Goal: Task Accomplishment & Management: Complete application form

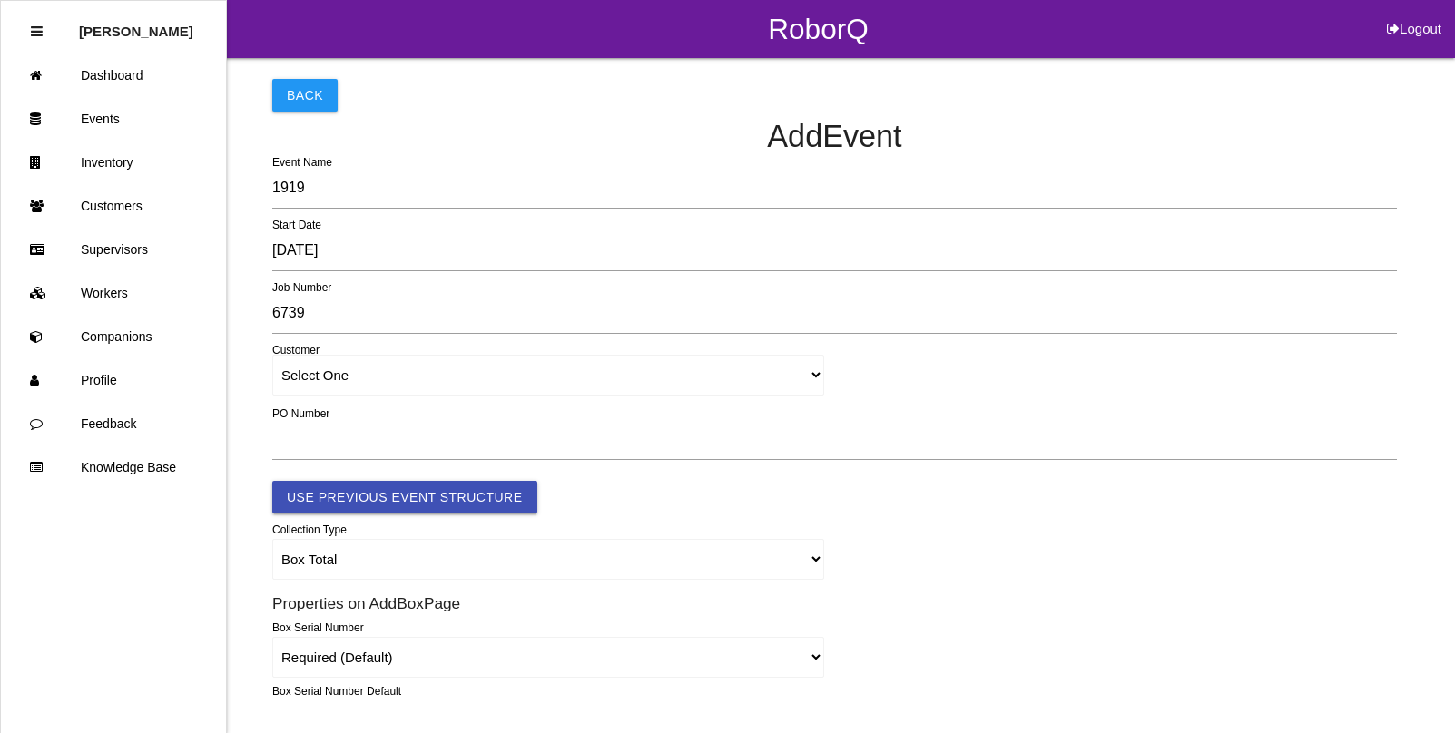
select select "notRequired"
click at [343, 375] on select "Select One [PERSON_NAME] & Co., Inc. [PERSON_NAME] Canada (ARaymond Manufacturi…" at bounding box center [548, 375] width 552 height 41
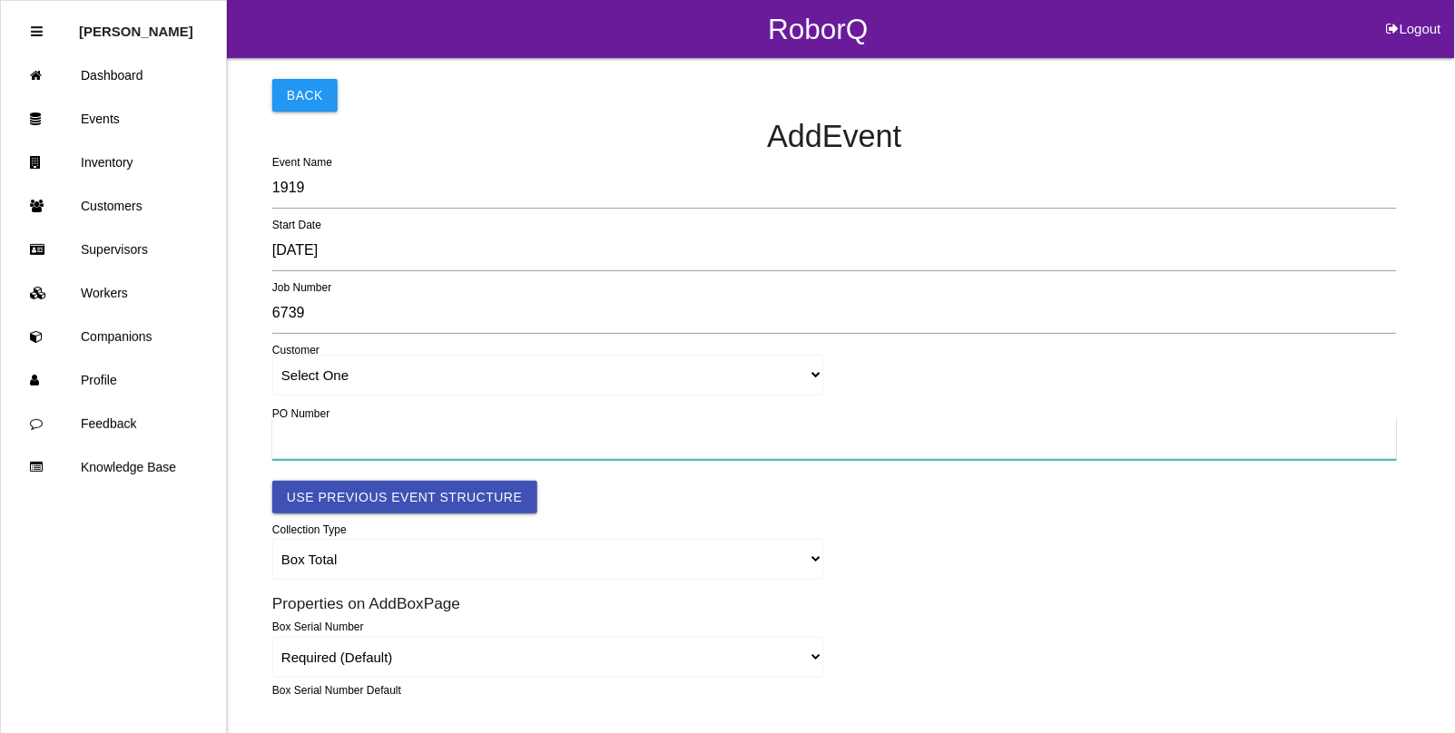
click at [1126, 428] on input "text" at bounding box center [834, 439] width 1125 height 42
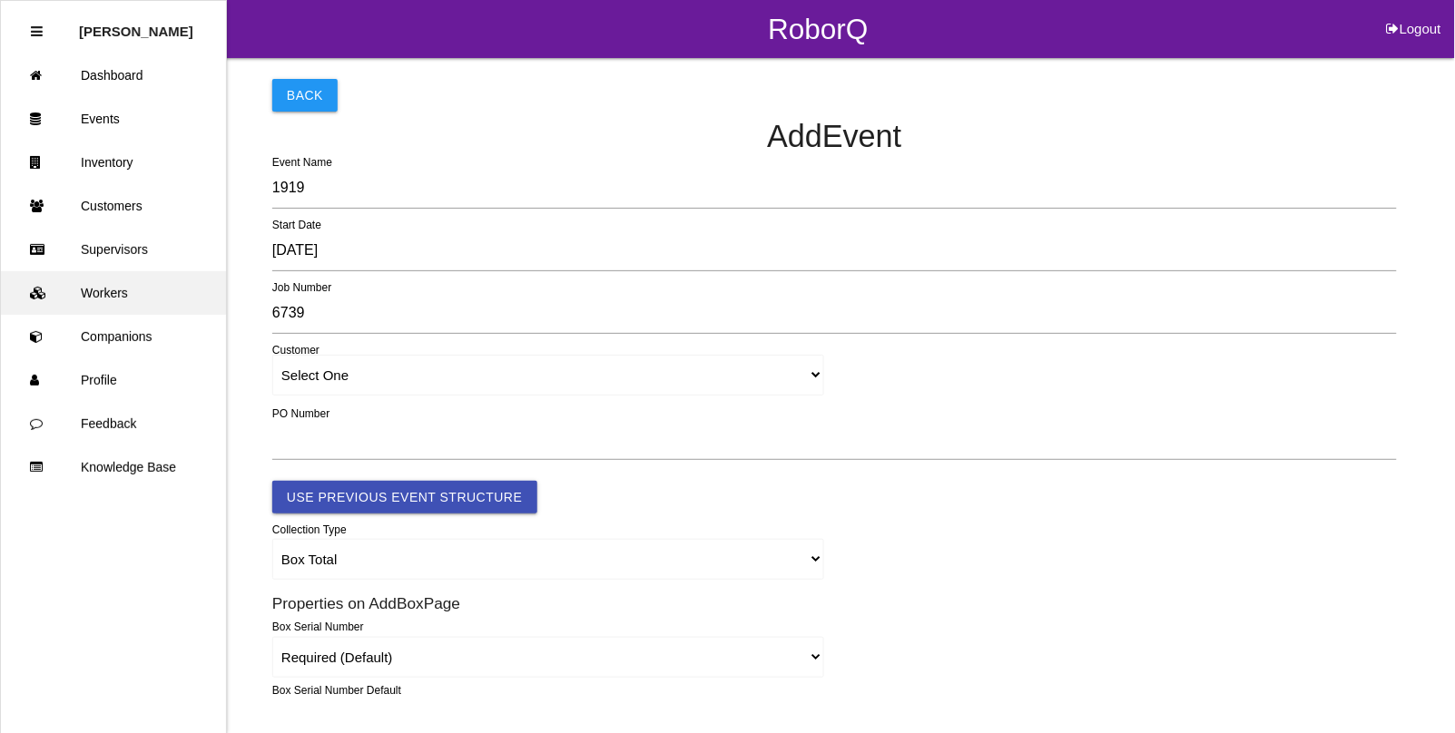
drag, startPoint x: 118, startPoint y: 298, endPoint x: 133, endPoint y: 304, distance: 16.7
click at [118, 298] on link "Workers" at bounding box center [113, 293] width 225 height 44
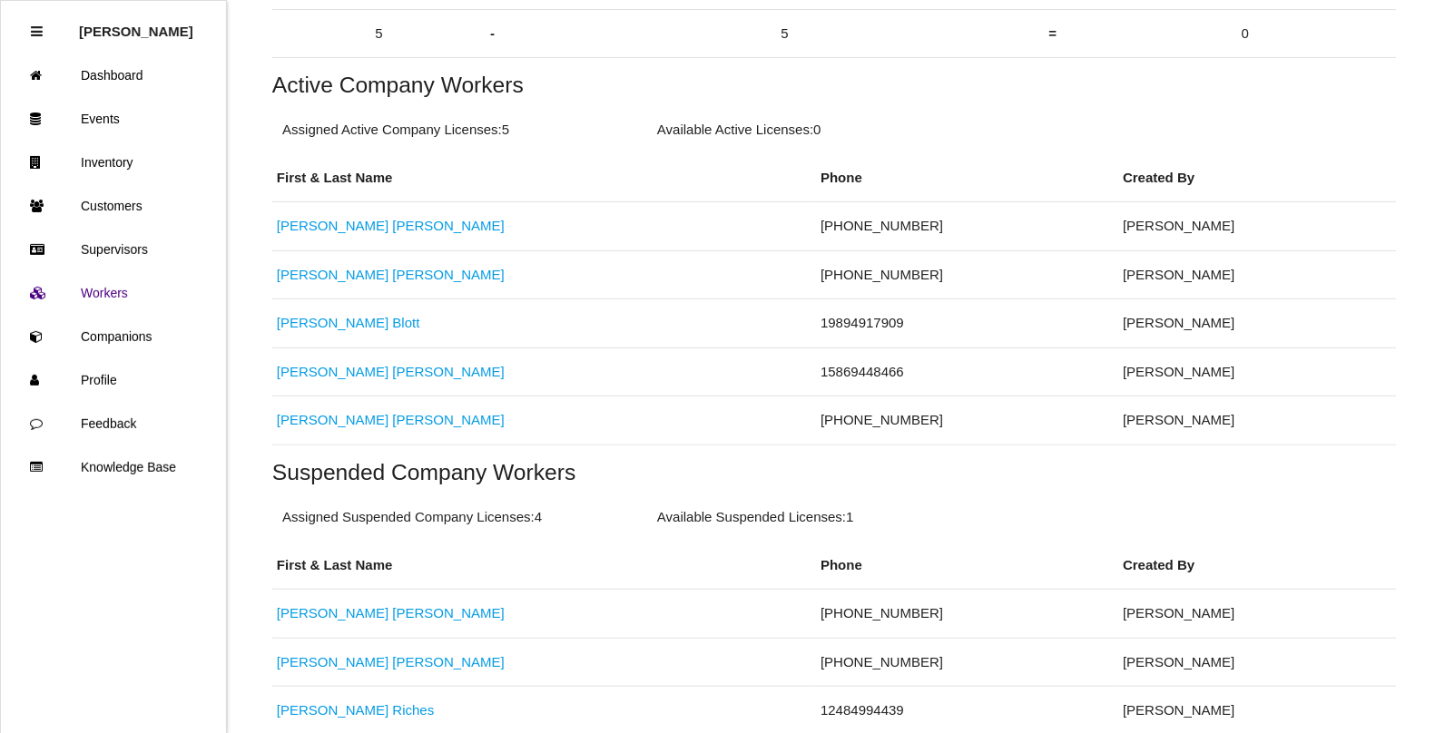
scroll to position [340, 0]
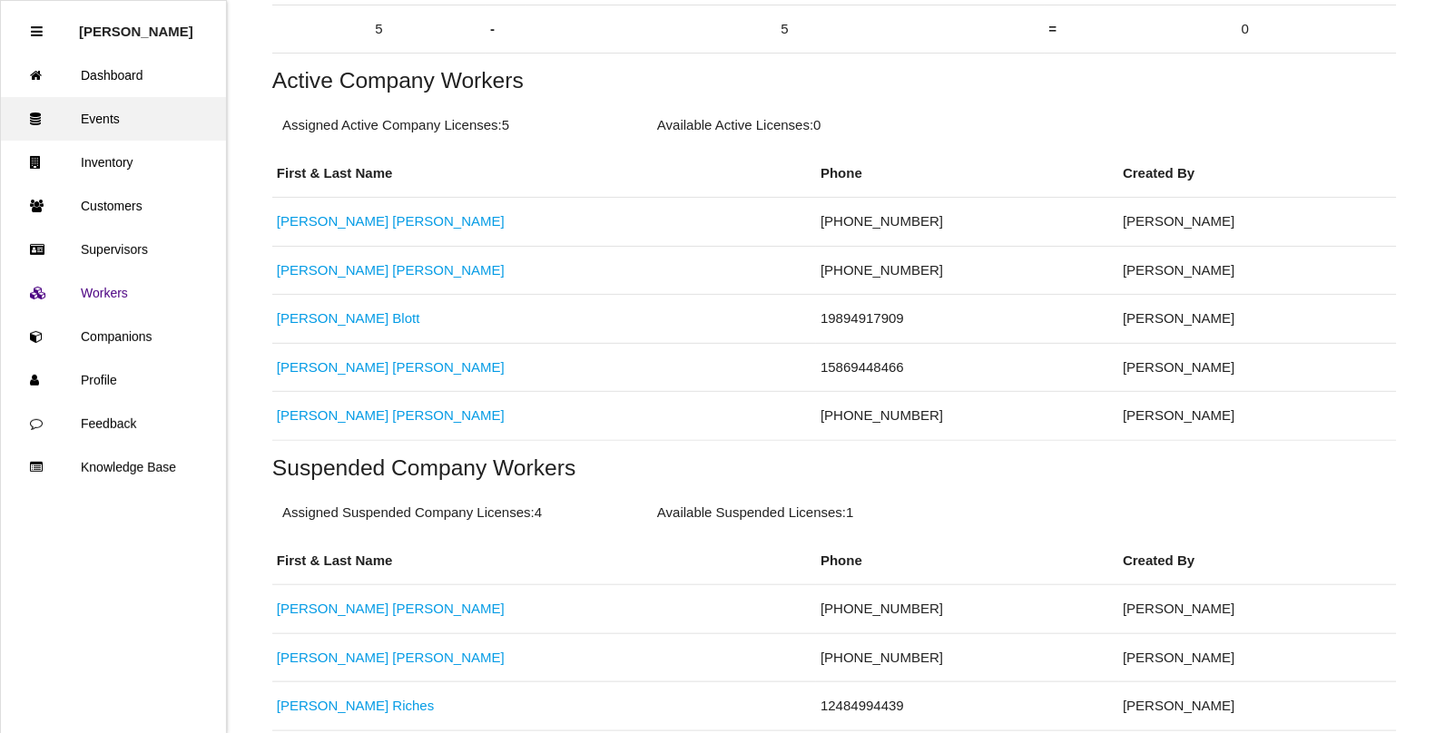
click at [89, 120] on link "Events" at bounding box center [113, 119] width 225 height 44
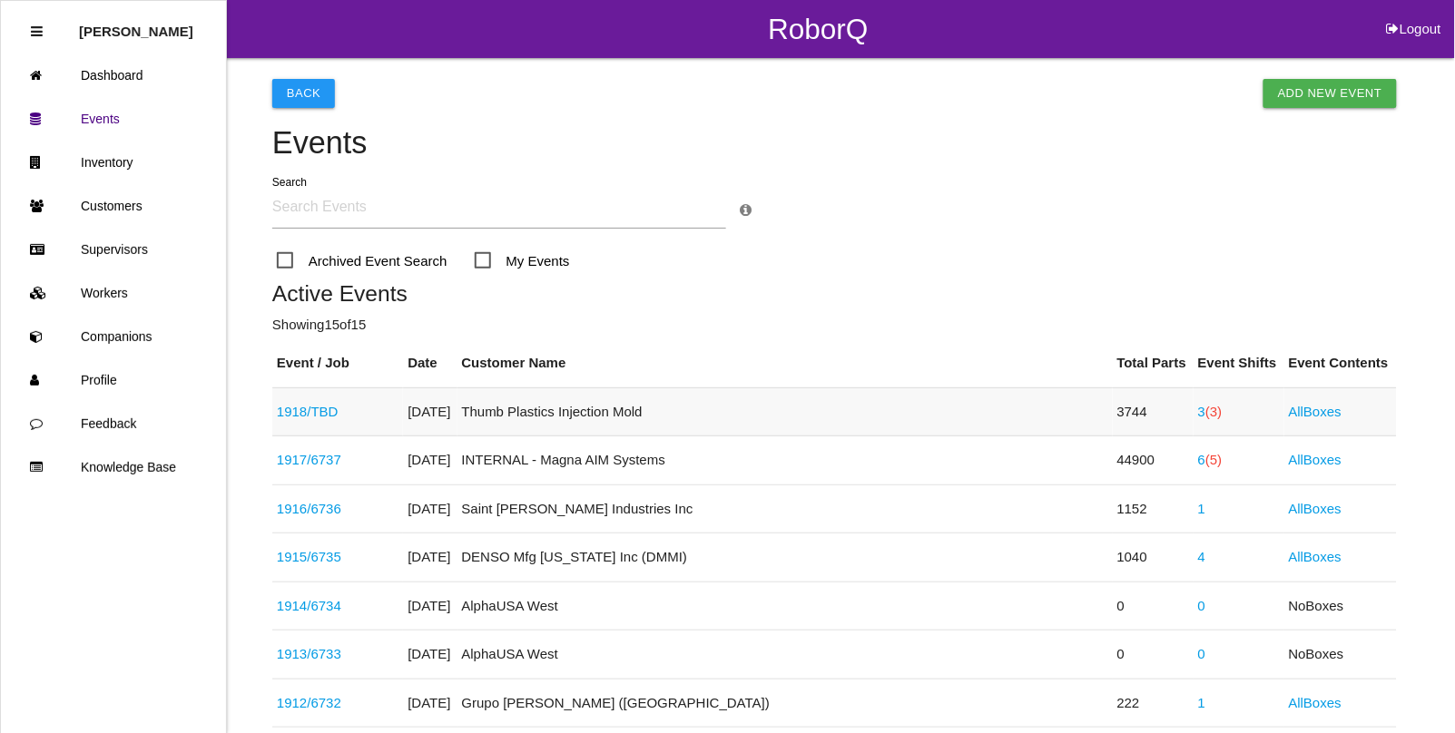
click at [307, 413] on link "1918 / TBD" at bounding box center [308, 411] width 62 height 15
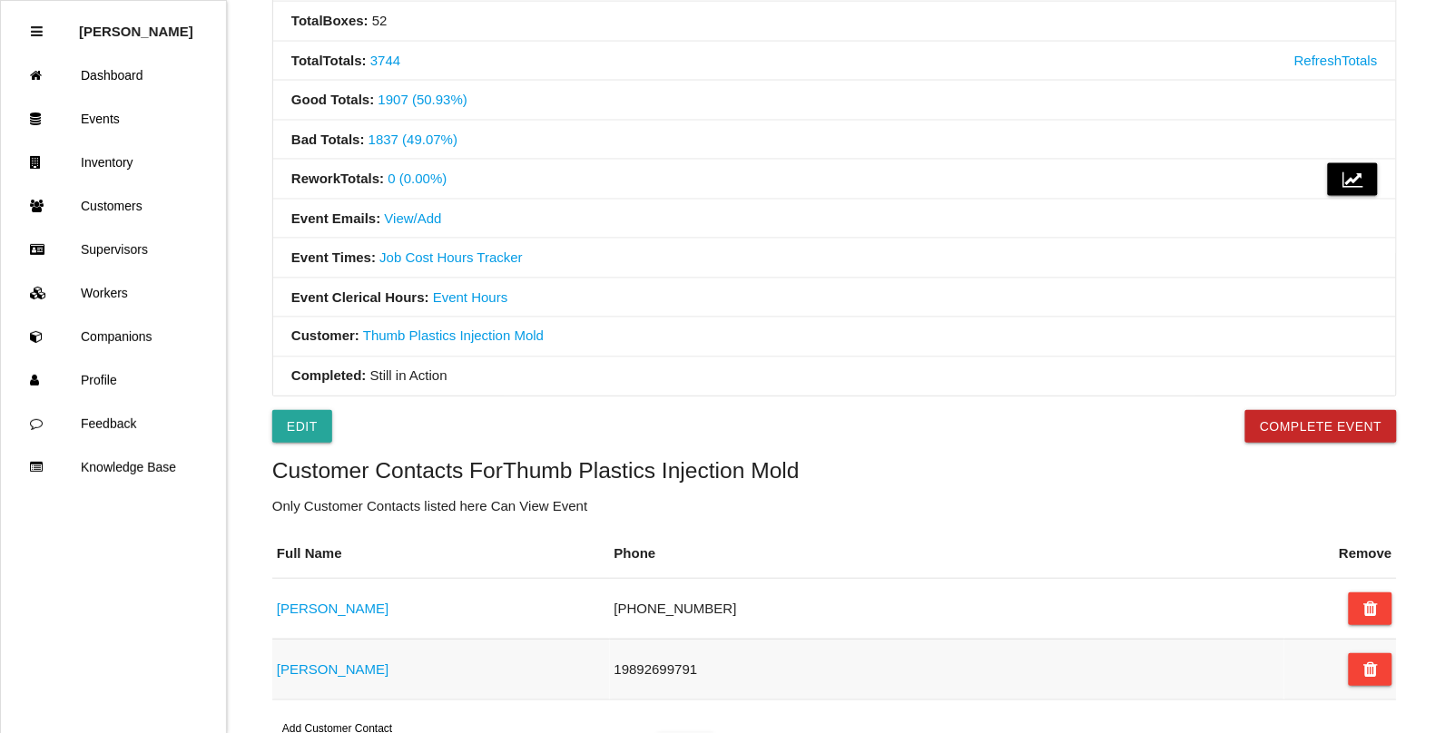
scroll to position [681, 0]
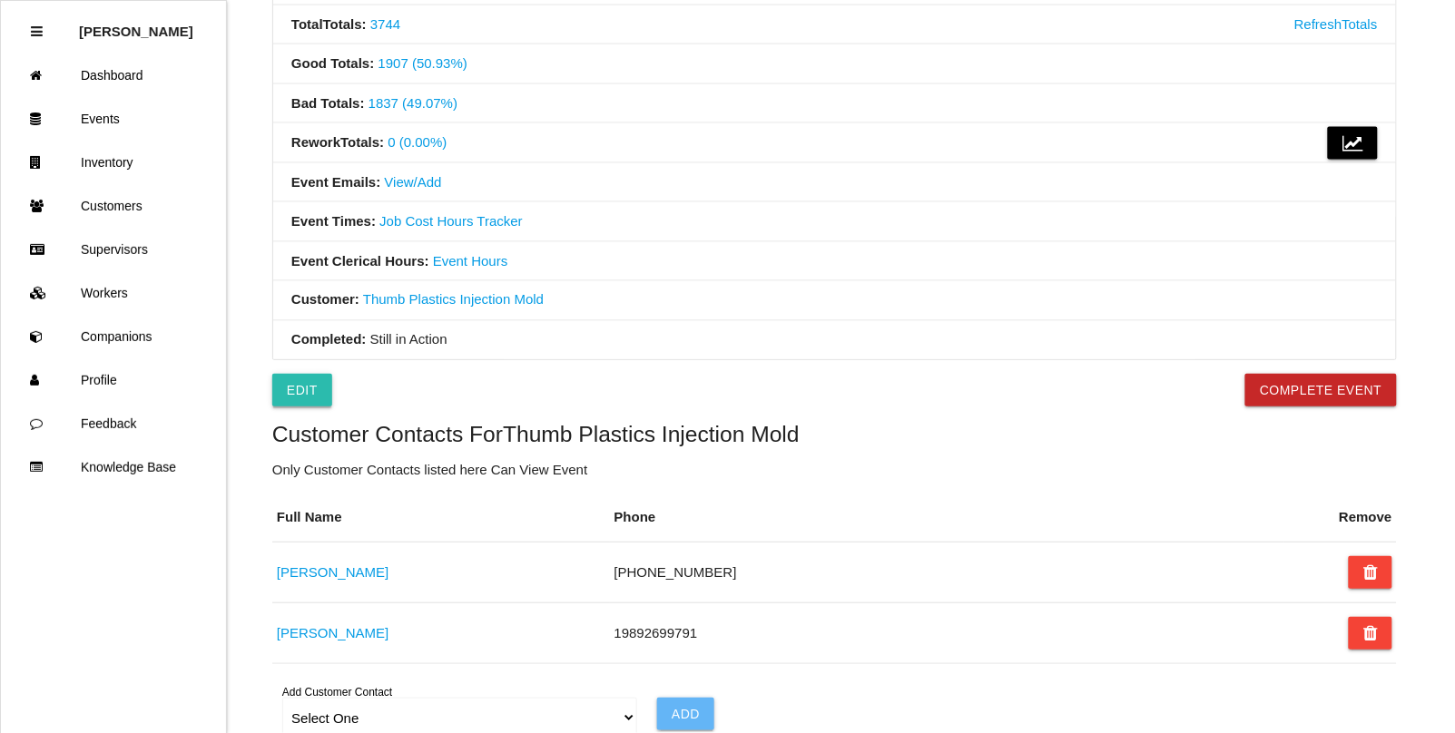
click at [287, 402] on link "Edit" at bounding box center [302, 390] width 60 height 33
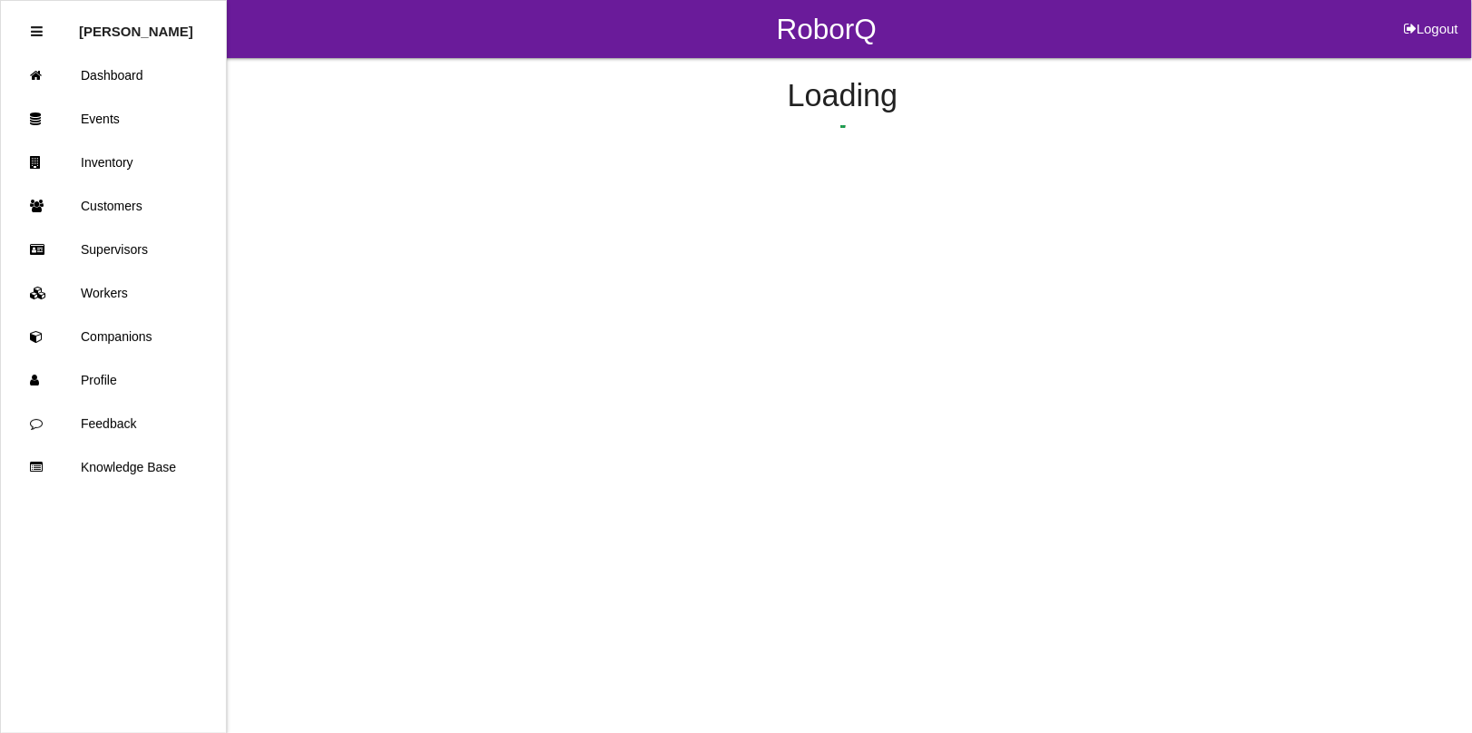
select select "notRequired"
select select "false"
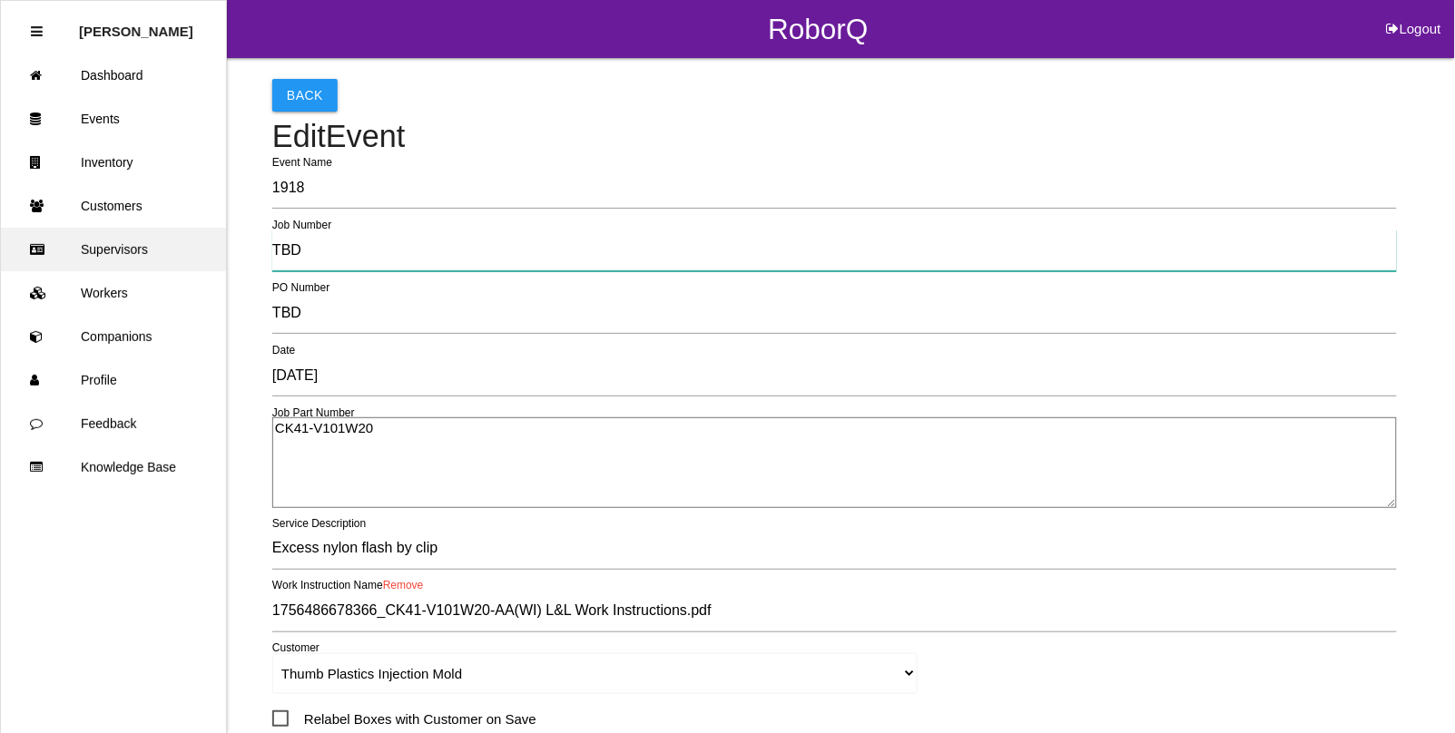
drag, startPoint x: 320, startPoint y: 259, endPoint x: 148, endPoint y: 233, distance: 174.3
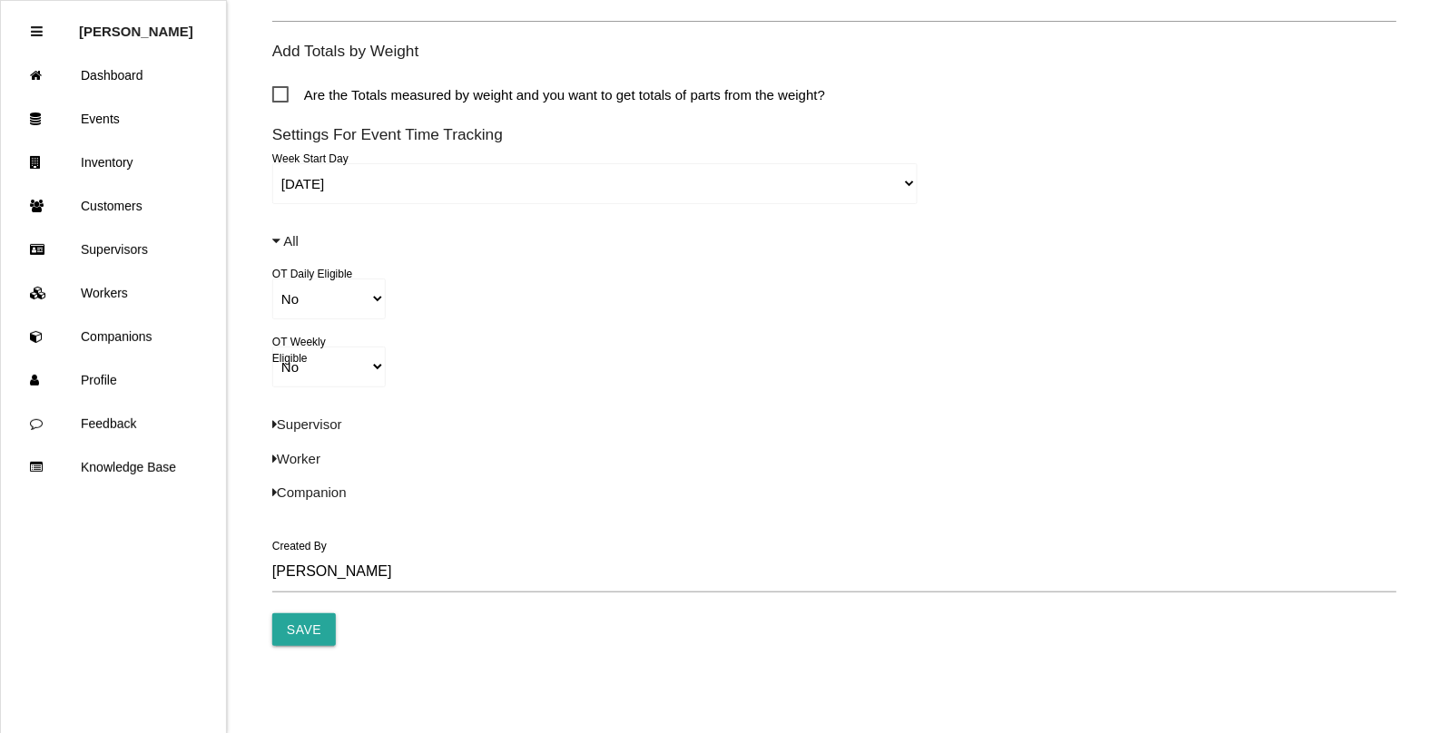
scroll to position [1263, 0]
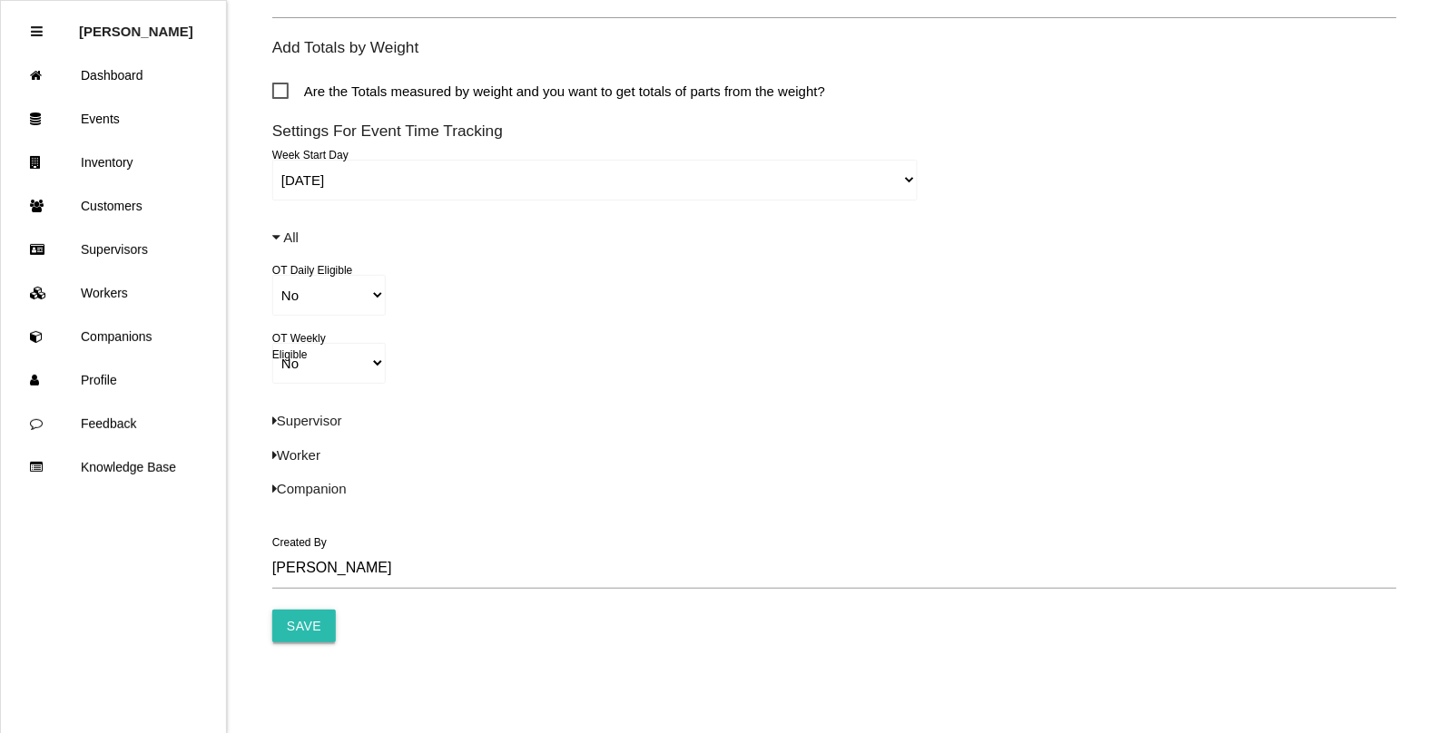
type input "6738"
click at [316, 634] on input "Save" at bounding box center [304, 626] width 64 height 33
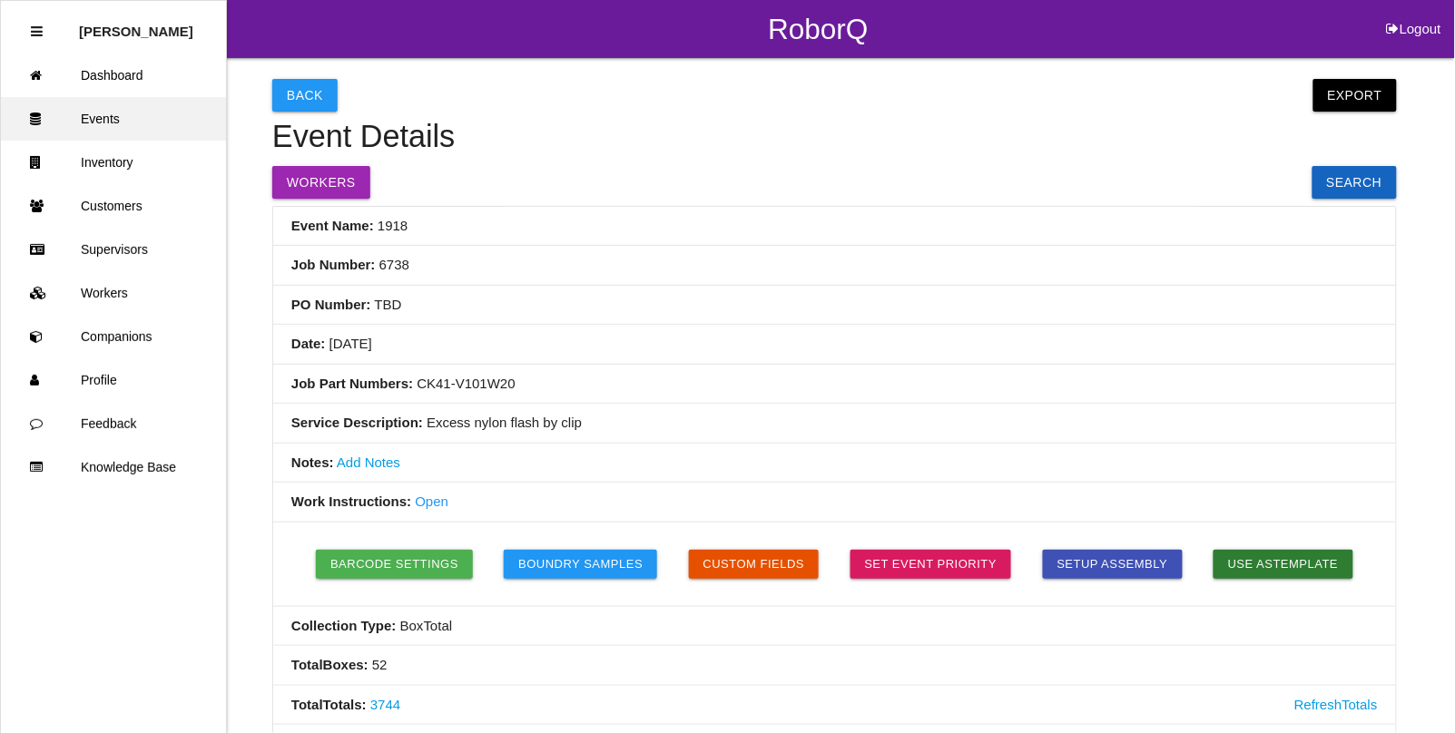
click at [98, 118] on link "Events" at bounding box center [113, 119] width 225 height 44
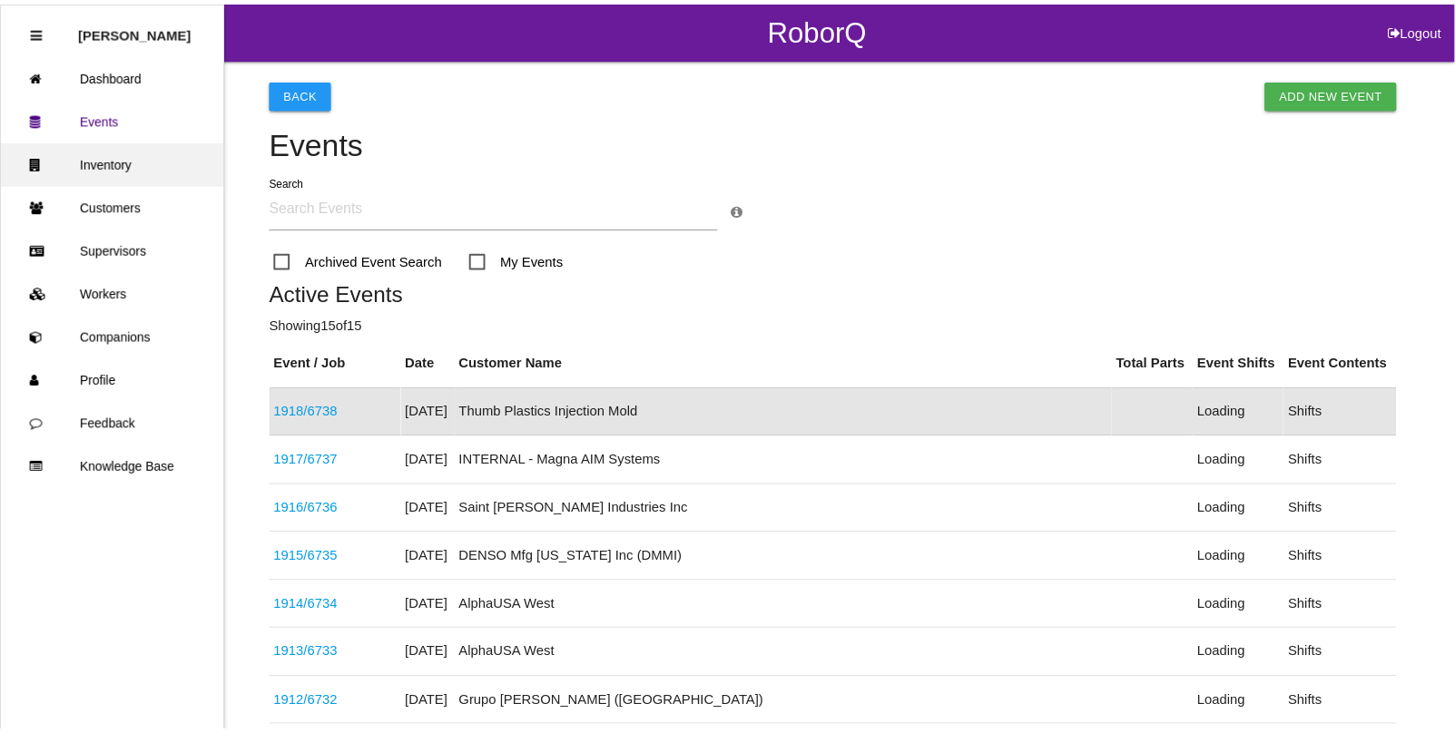
scroll to position [45, 0]
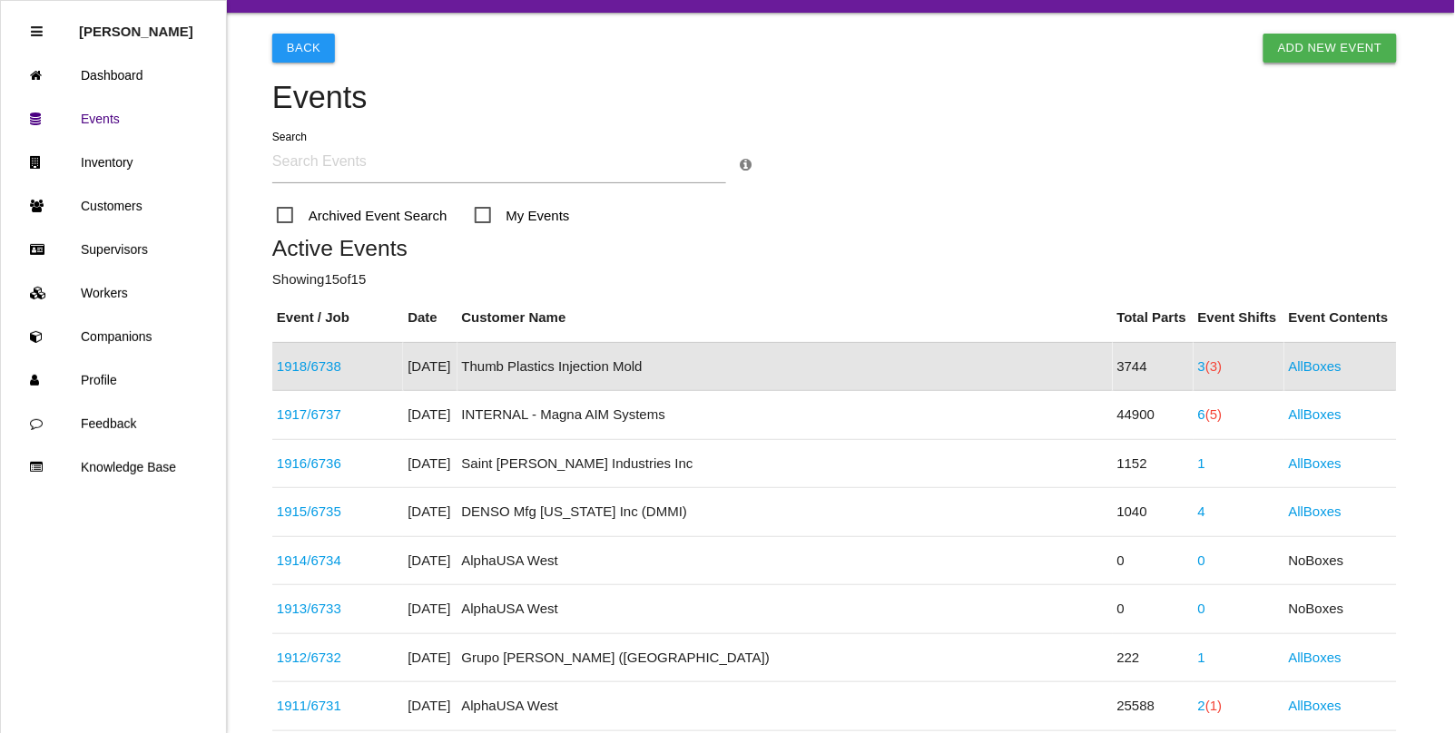
click at [1310, 37] on link "Add New Event" at bounding box center [1329, 48] width 133 height 29
select select "notRequired"
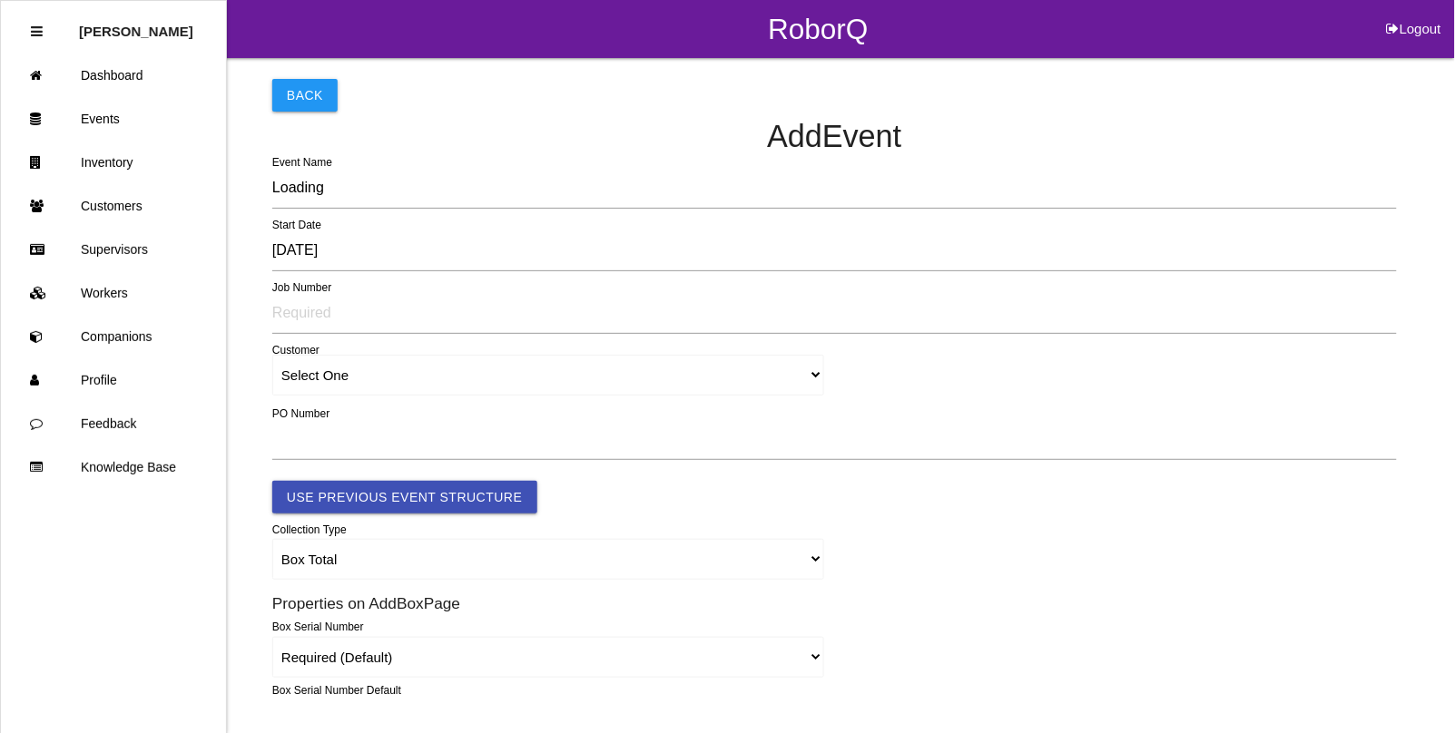
type input "1919"
type input "4.0"
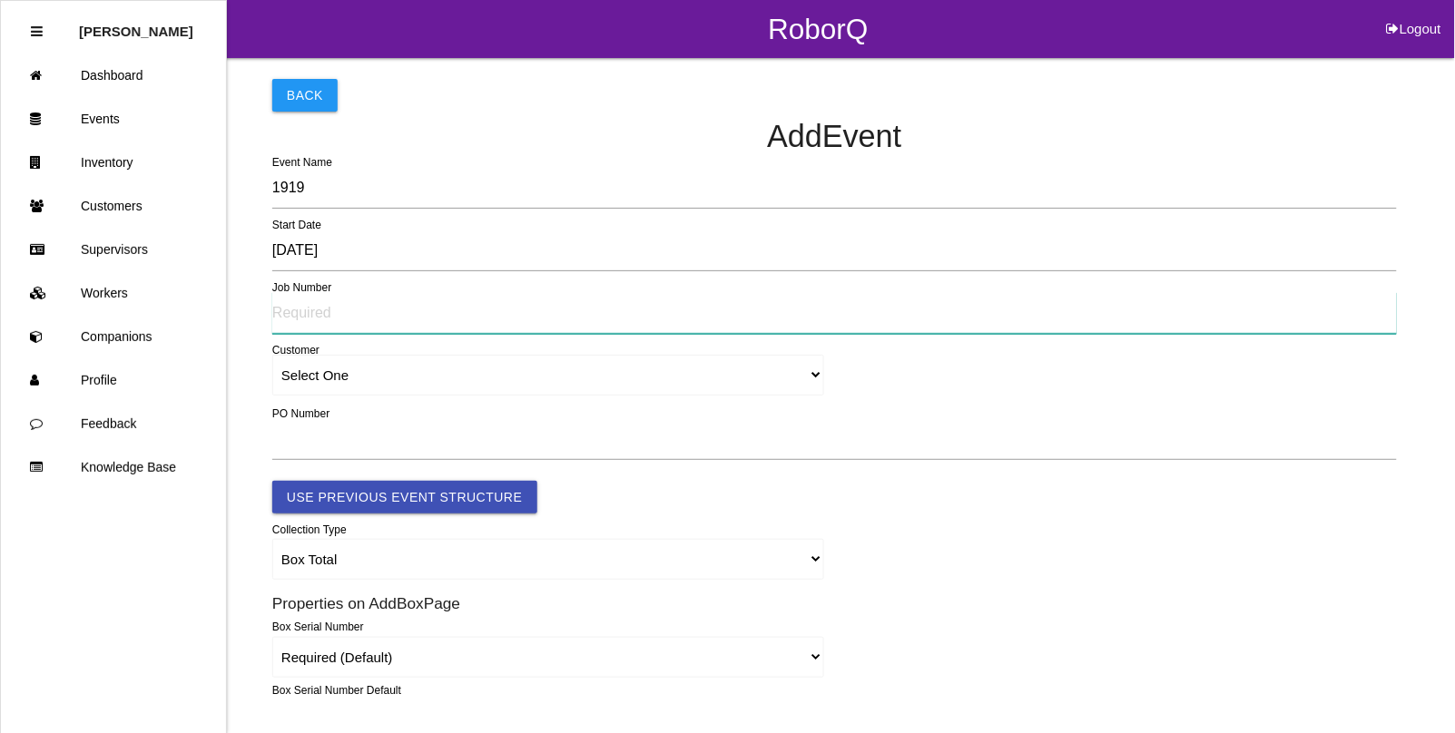
click at [297, 300] on input "text" at bounding box center [834, 313] width 1125 height 42
type input "6739"
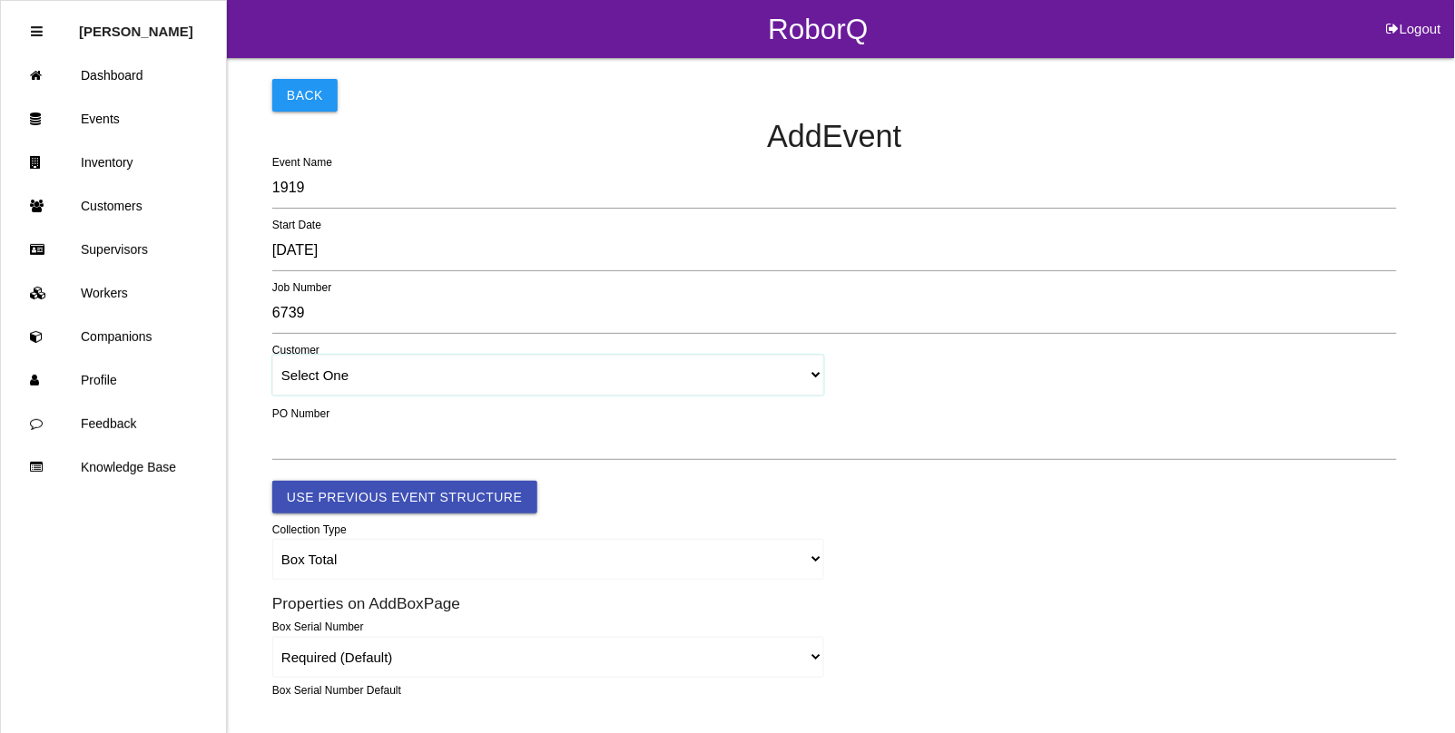
click at [333, 378] on select "Select One [PERSON_NAME] & Co., Inc. [PERSON_NAME] Canada (ARaymond Manufacturi…" at bounding box center [548, 375] width 552 height 41
select select "5f47d8400207650012b44b0e"
click at [272, 356] on select "Select One [PERSON_NAME] & Co., Inc. [PERSON_NAME] Canada (ARaymond Manufacturi…" at bounding box center [548, 375] width 552 height 41
select select "5f47d8400207650012b44b0e"
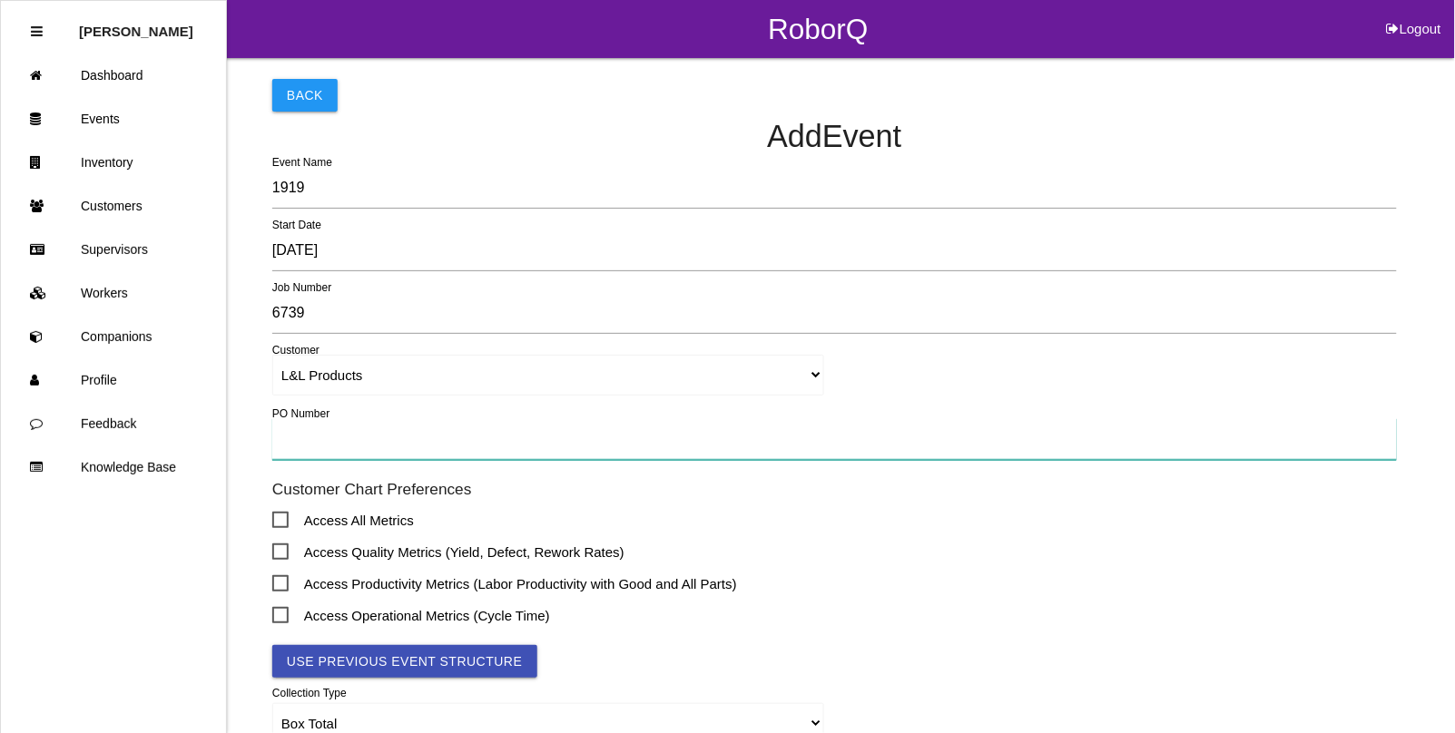
click at [305, 449] on input "text" at bounding box center [834, 439] width 1125 height 42
type input "TBD"
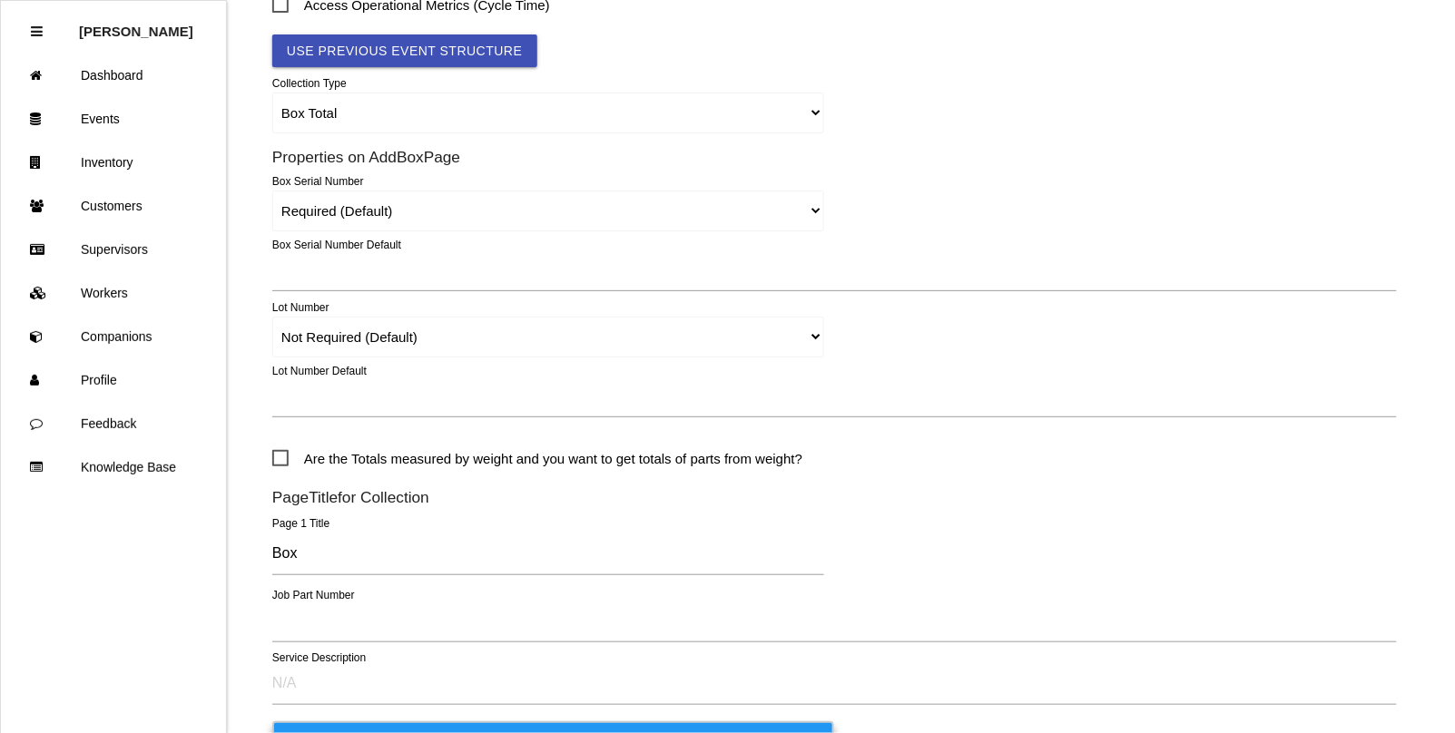
scroll to position [681, 0]
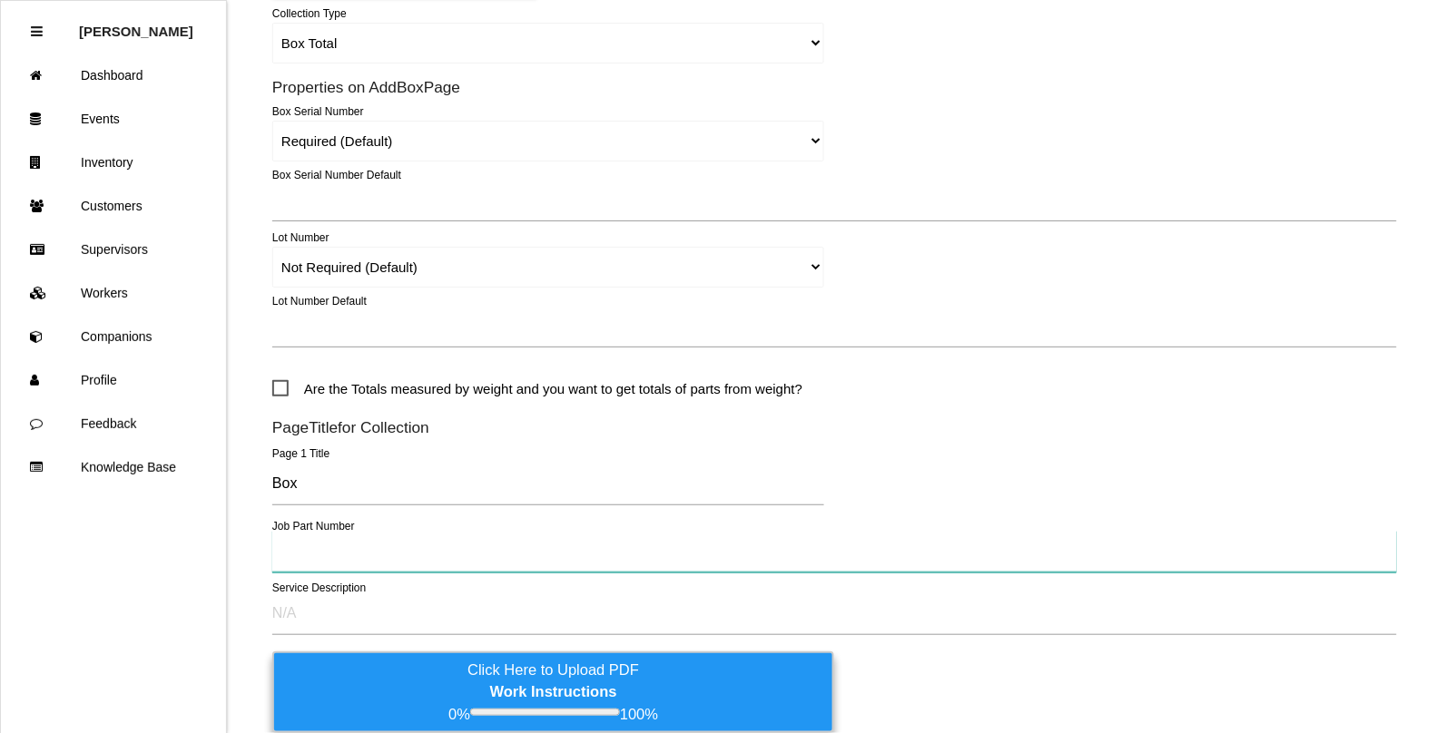
click at [290, 555] on input "text" at bounding box center [834, 552] width 1125 height 42
paste input "K4036AC1HC"
type input "K4036AC1HC (61492)"
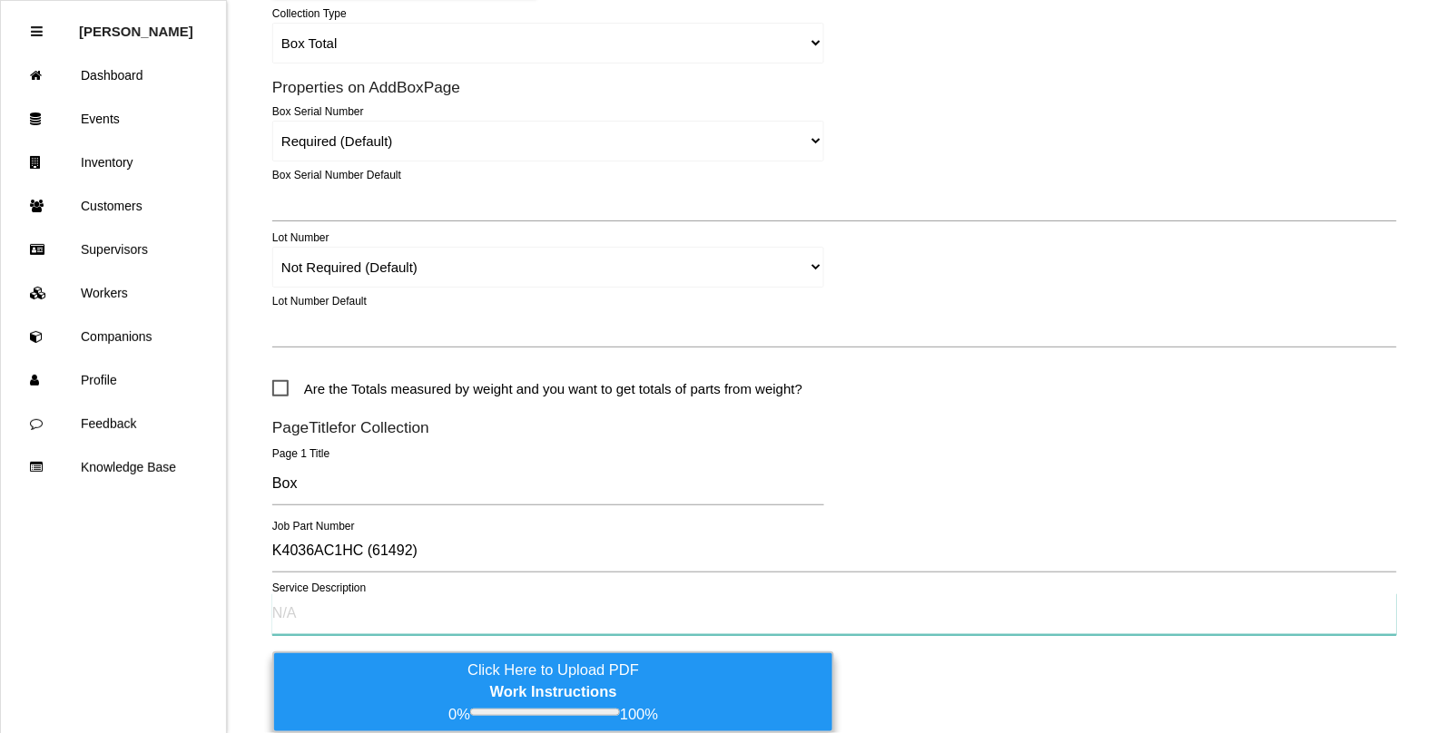
click at [322, 620] on input "text" at bounding box center [834, 615] width 1125 height 42
paste input "mis cut weld tabs"
click at [296, 618] on input "mis cut weld tabs" at bounding box center [834, 615] width 1125 height 42
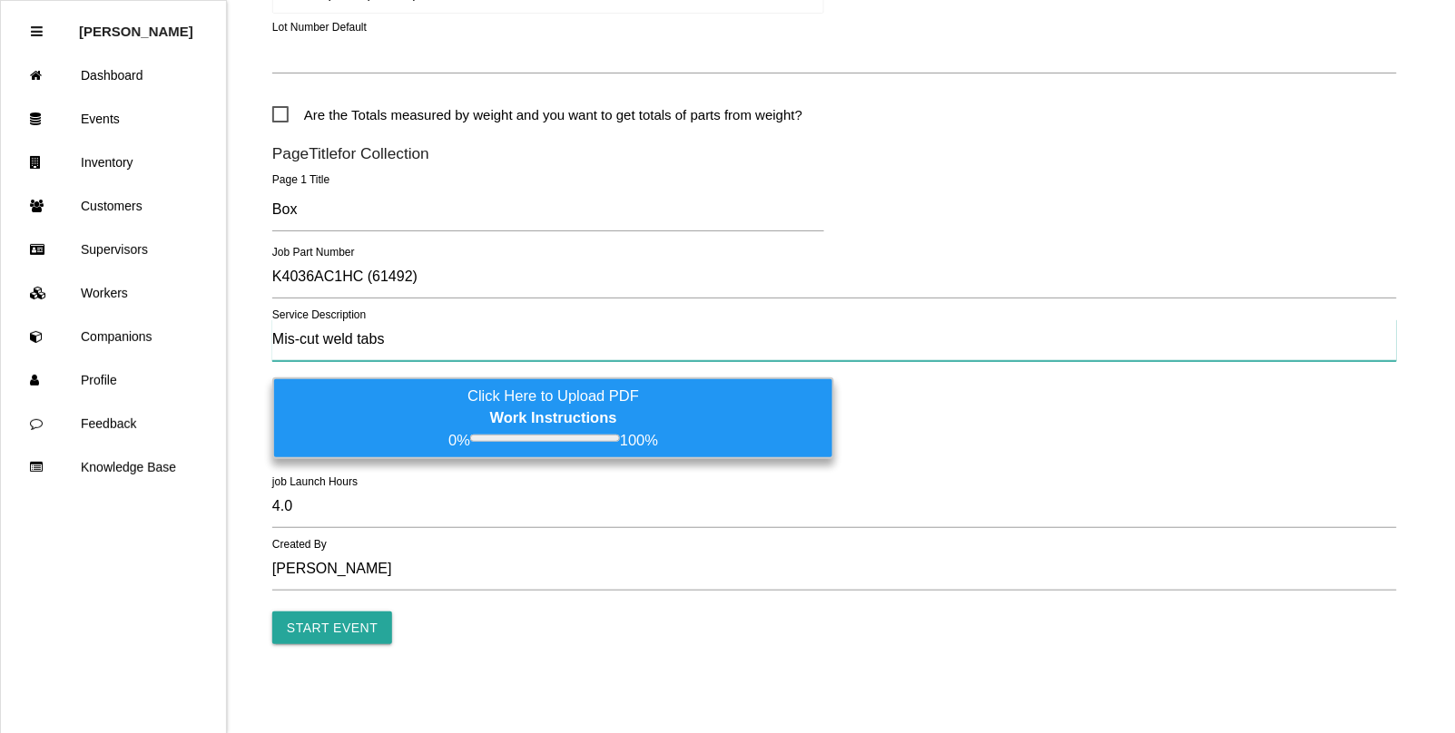
scroll to position [956, 0]
type input "Mis-cut weld tabs"
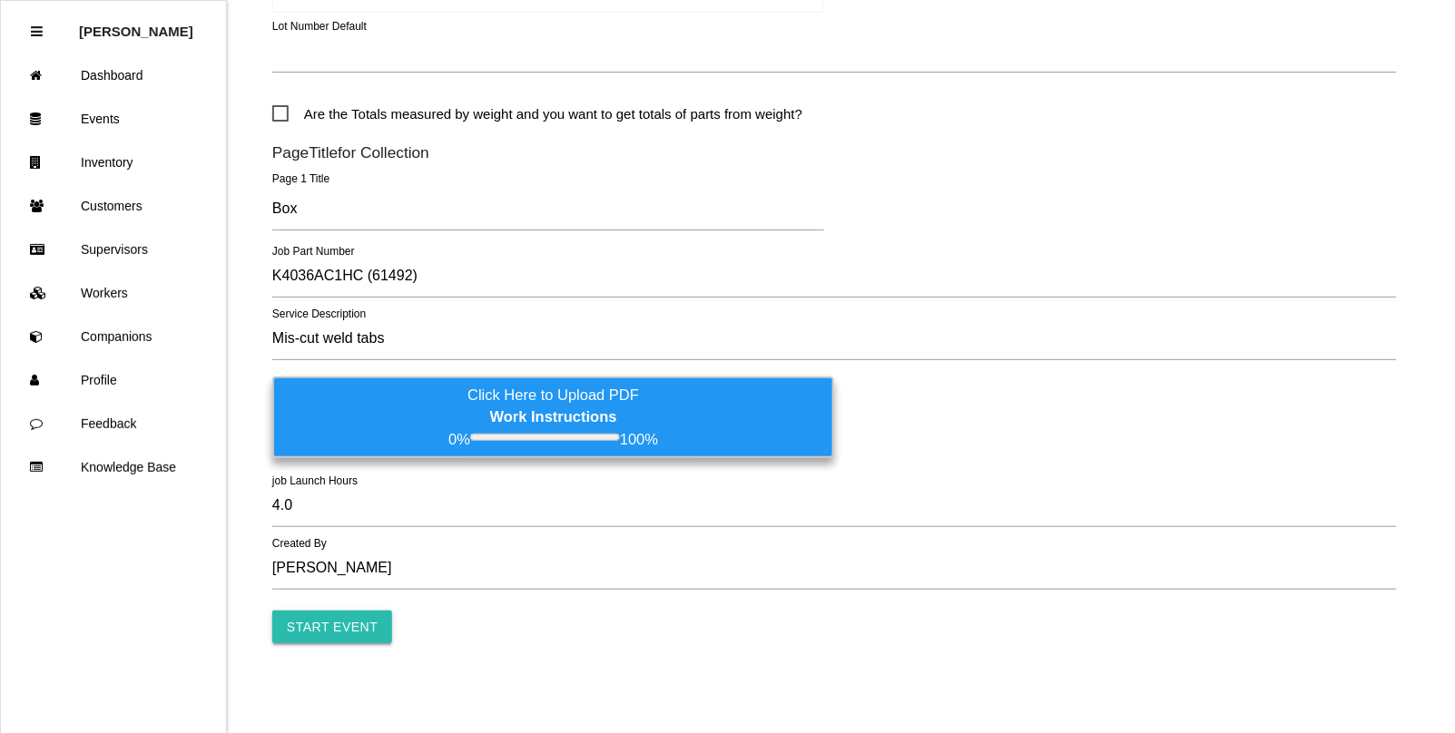
click at [318, 627] on input "Start Event" at bounding box center [332, 627] width 120 height 33
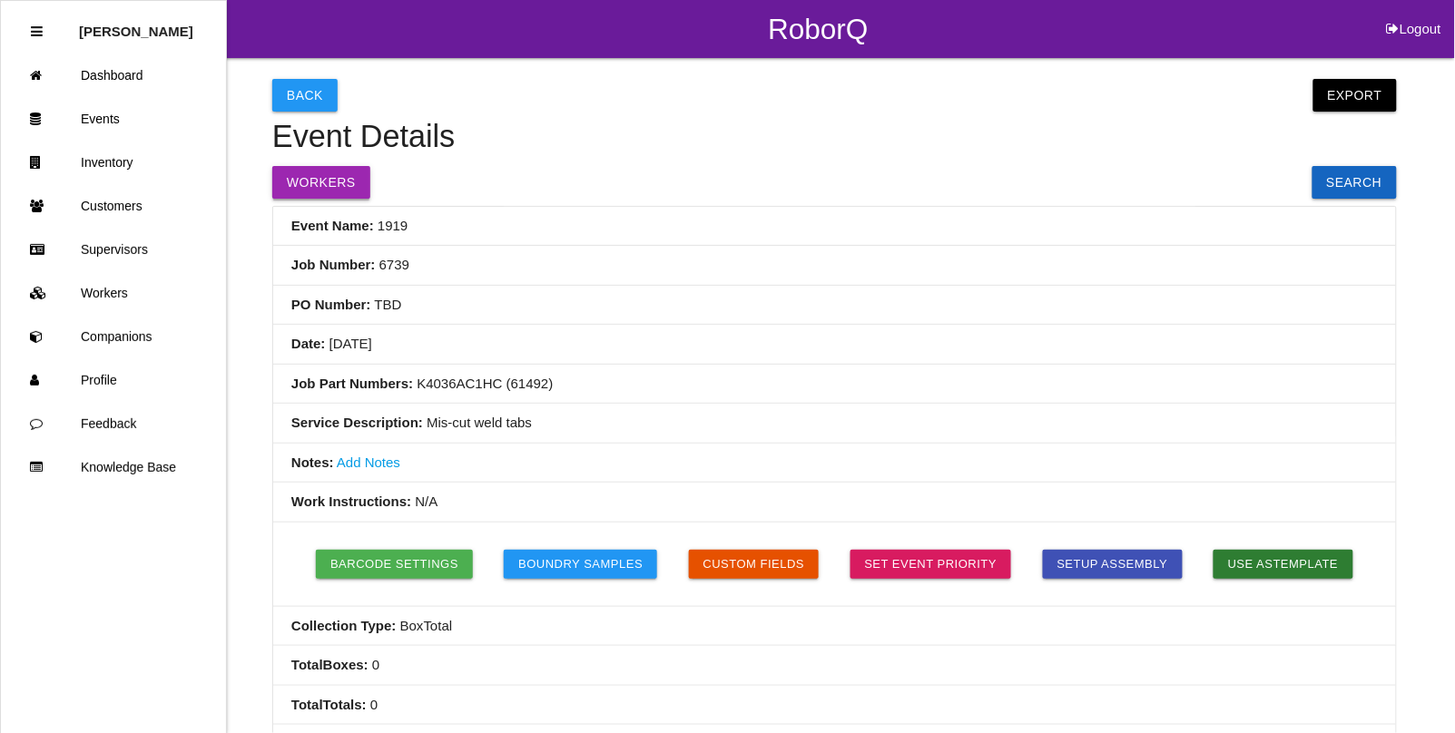
click at [313, 178] on button "Workers" at bounding box center [321, 182] width 98 height 33
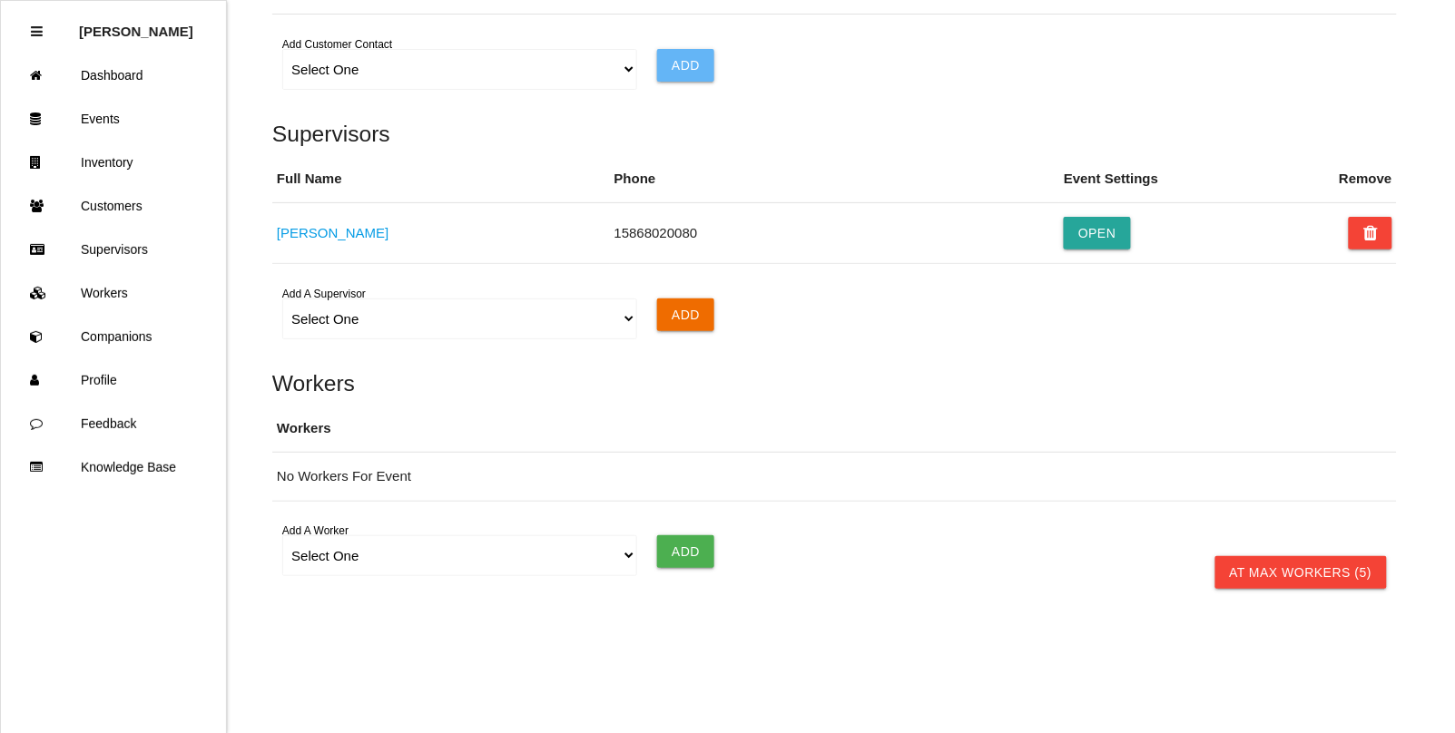
scroll to position [1269, 0]
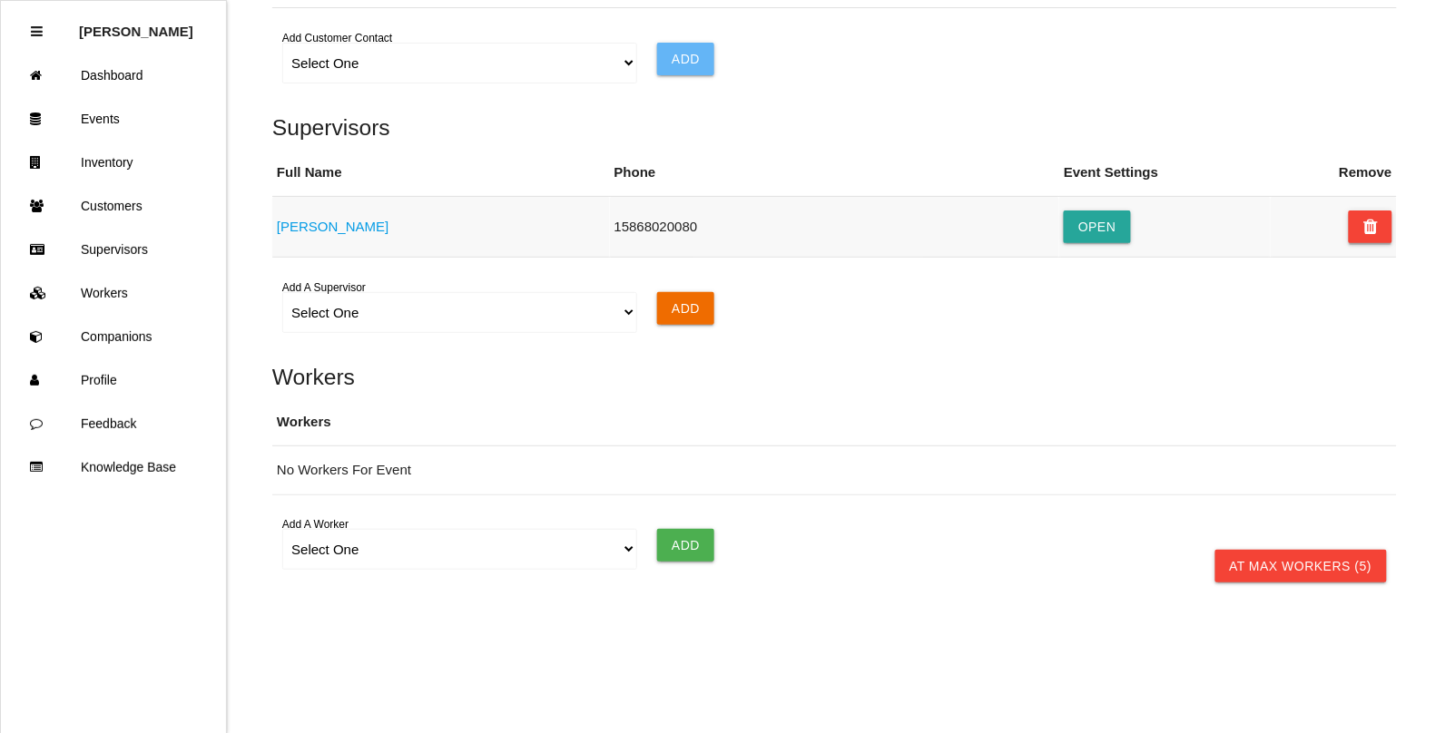
click at [1371, 230] on icon at bounding box center [1370, 227] width 15 height 33
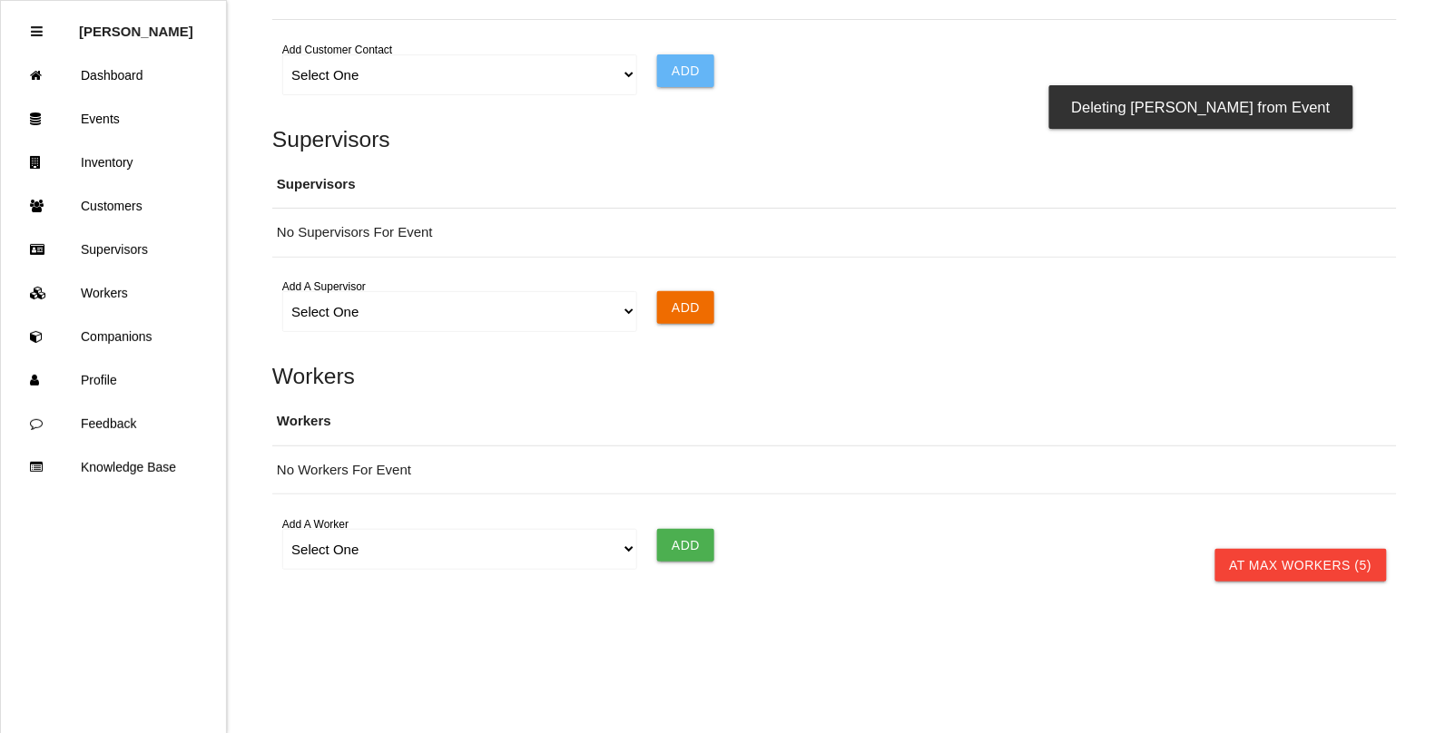
scroll to position [1257, 0]
click at [627, 550] on select "Select One [PERSON_NAME] [PERSON_NAME] [PERSON_NAME] [PERSON_NAME] [PERSON_NAME…" at bounding box center [459, 549] width 354 height 41
select select "5fa99aca7aff0f0012a450df"
click at [282, 529] on select "Select One [PERSON_NAME] [PERSON_NAME] [PERSON_NAME] [PERSON_NAME] [PERSON_NAME…" at bounding box center [459, 549] width 354 height 41
click at [690, 546] on input "Add" at bounding box center [685, 545] width 57 height 33
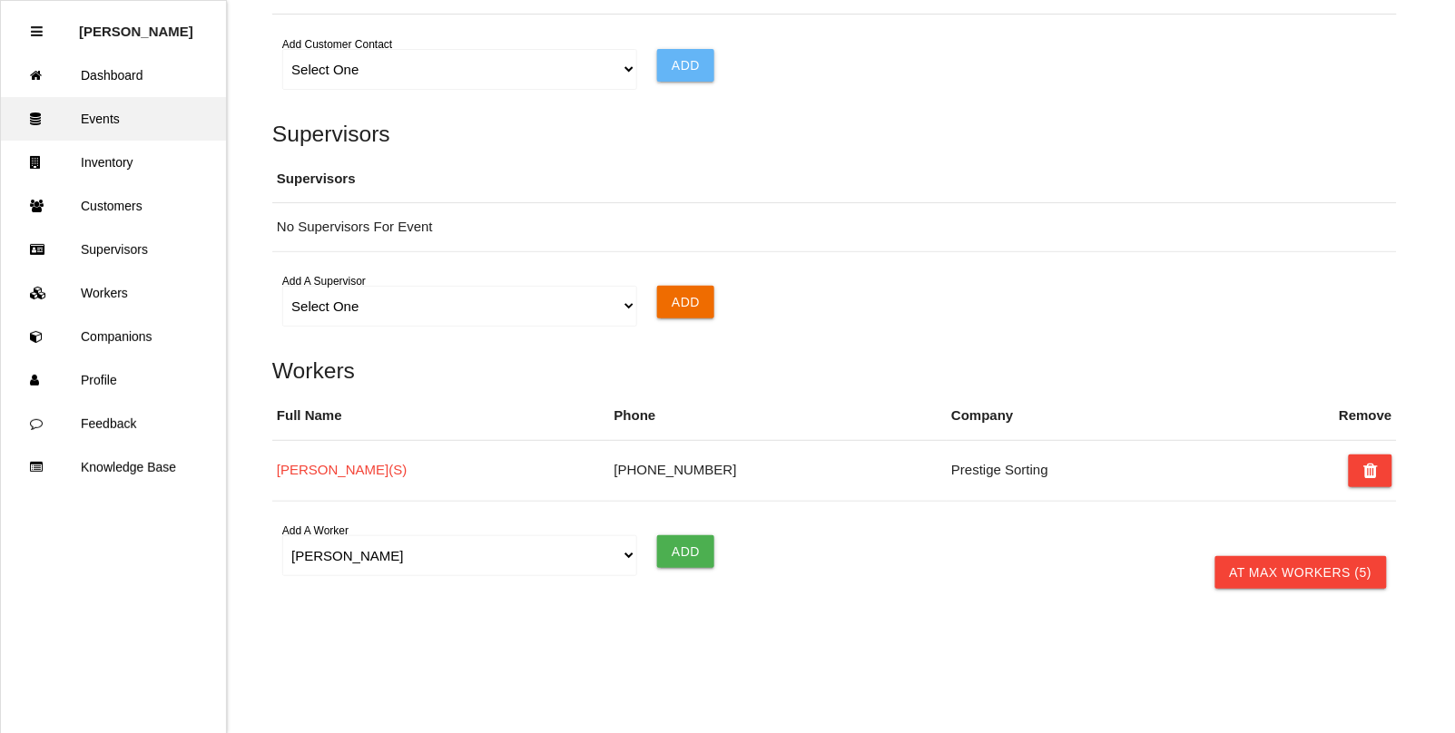
click at [91, 119] on link "Events" at bounding box center [113, 119] width 225 height 44
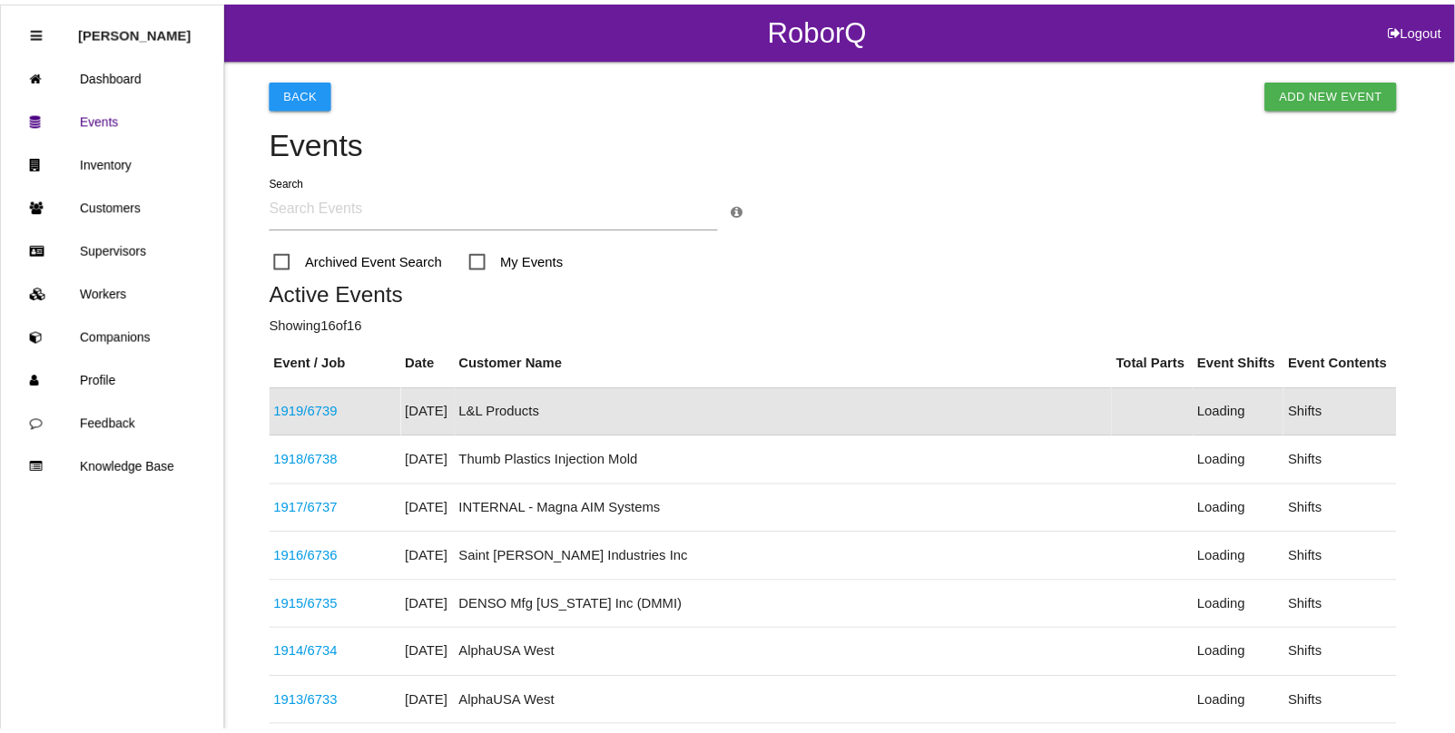
scroll to position [45, 0]
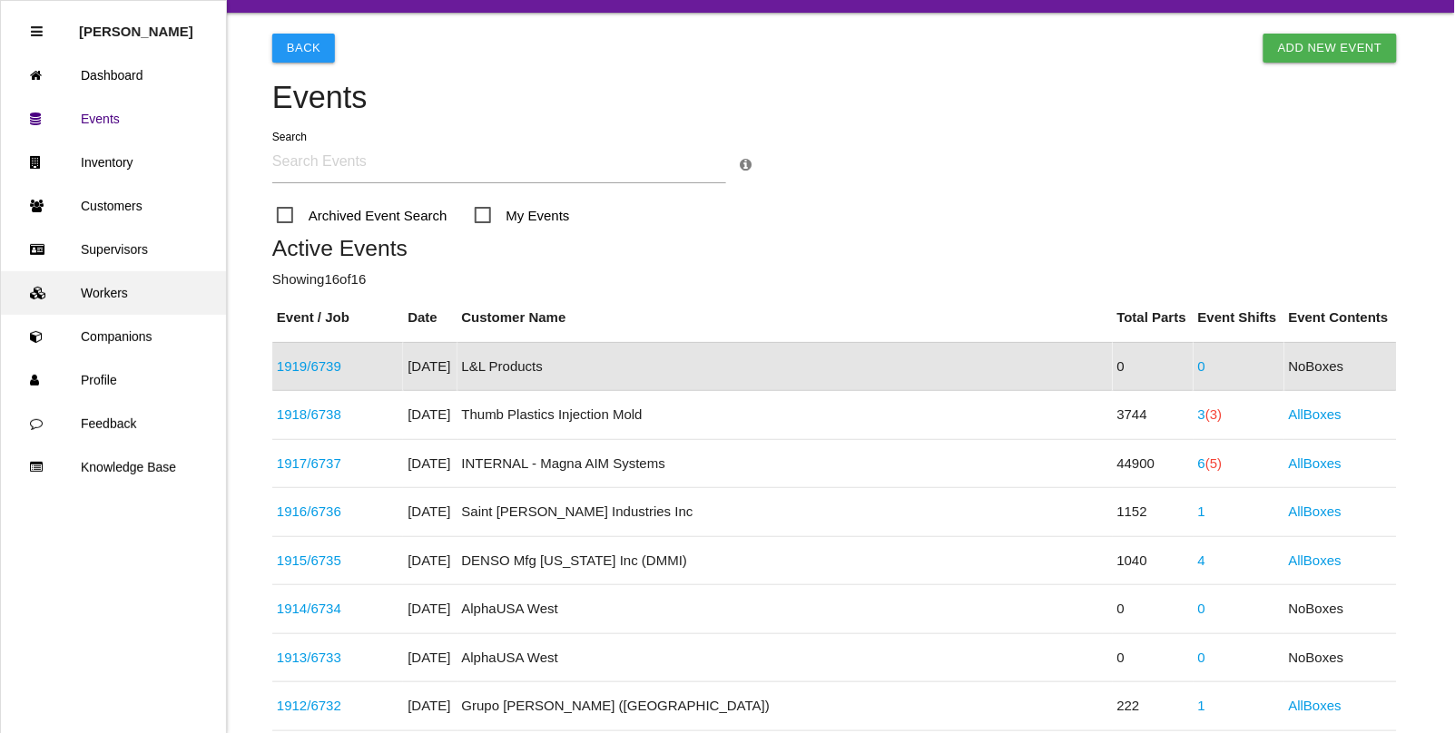
click at [136, 290] on link "Workers" at bounding box center [113, 293] width 225 height 44
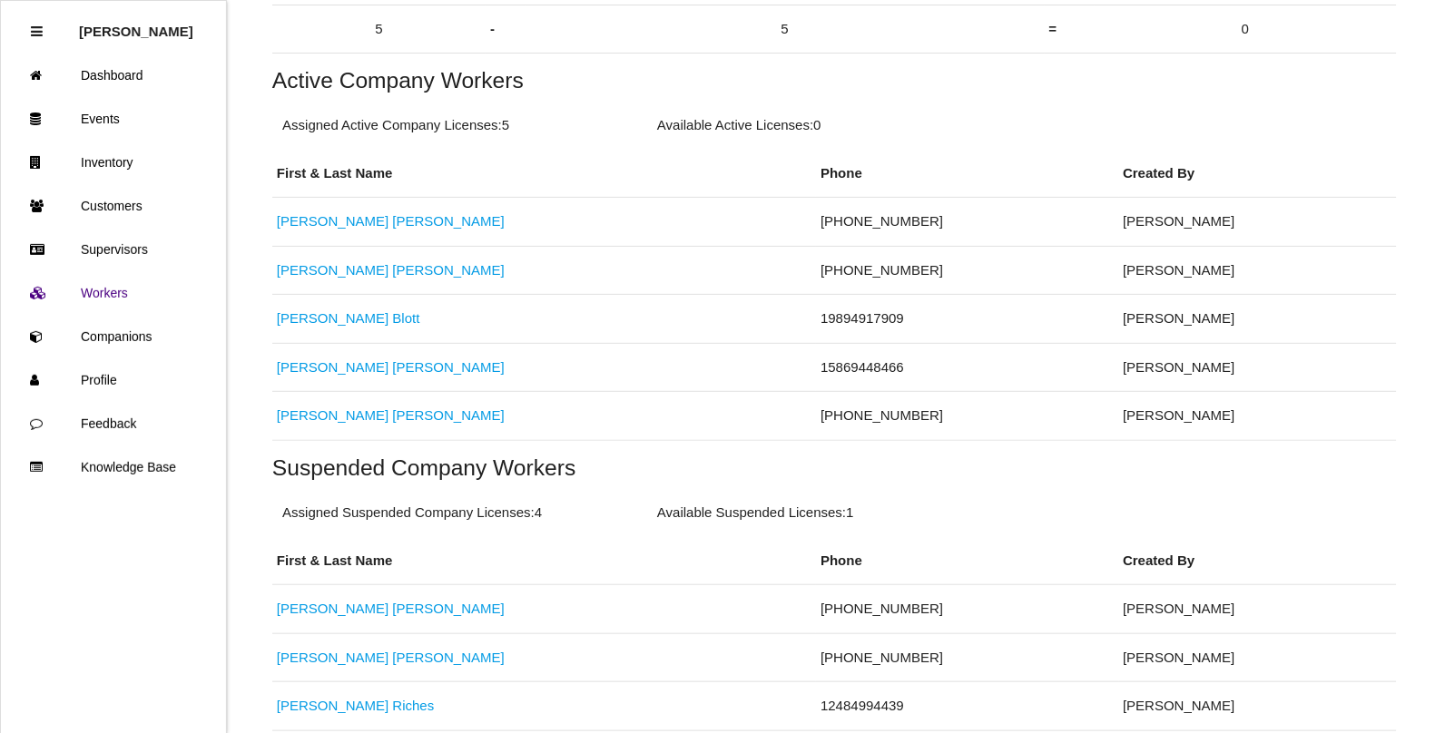
scroll to position [454, 0]
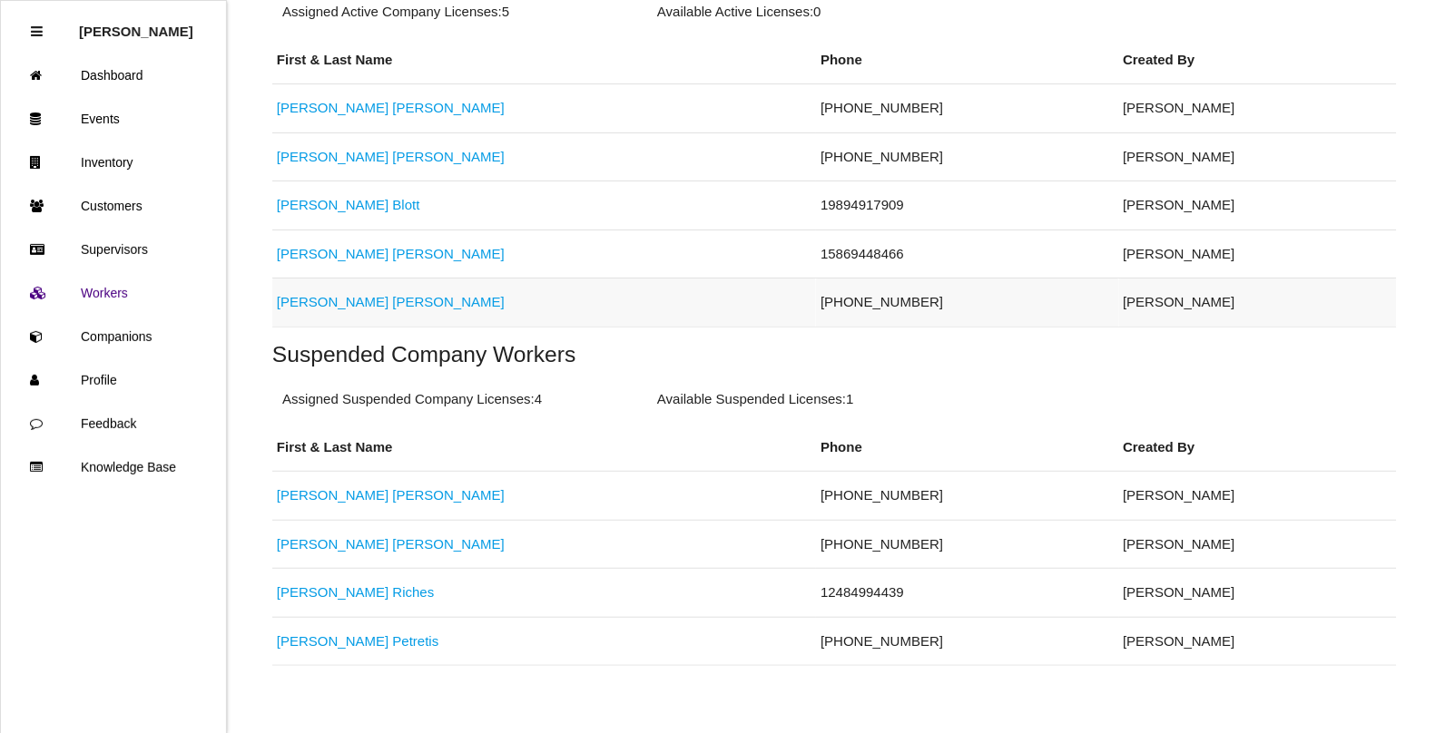
click at [345, 309] on link "[PERSON_NAME]" at bounding box center [391, 301] width 228 height 15
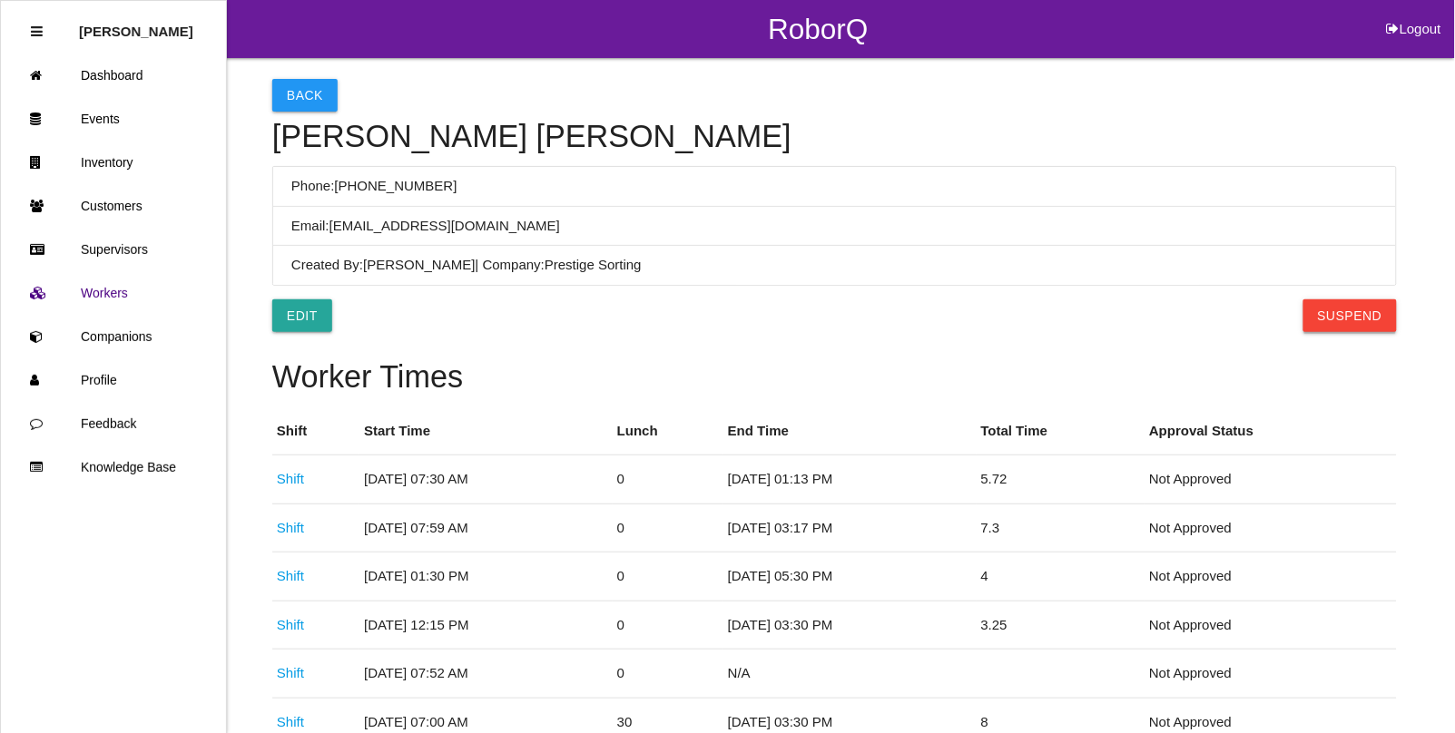
click at [1326, 309] on button "Suspend" at bounding box center [1349, 316] width 93 height 33
click at [297, 84] on button "Back" at bounding box center [304, 95] width 65 height 33
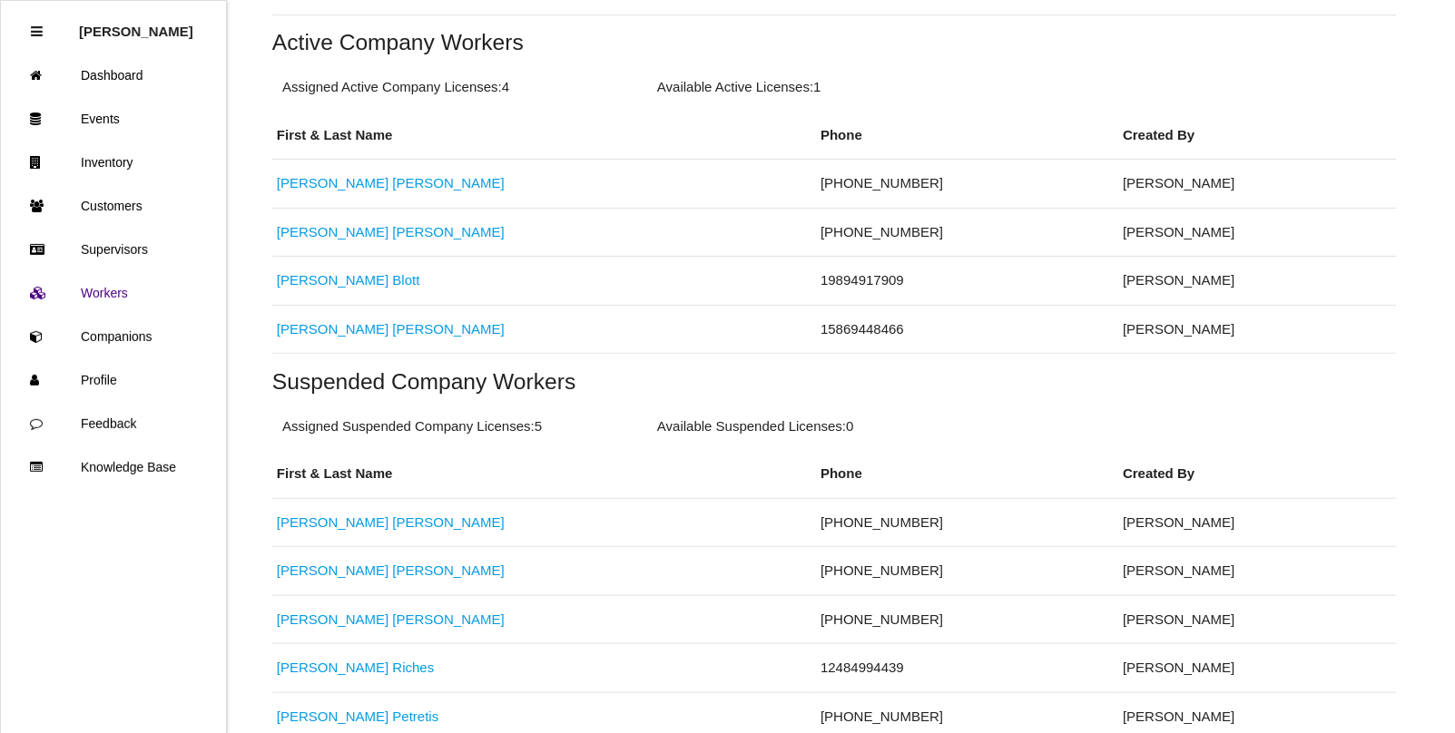
scroll to position [454, 0]
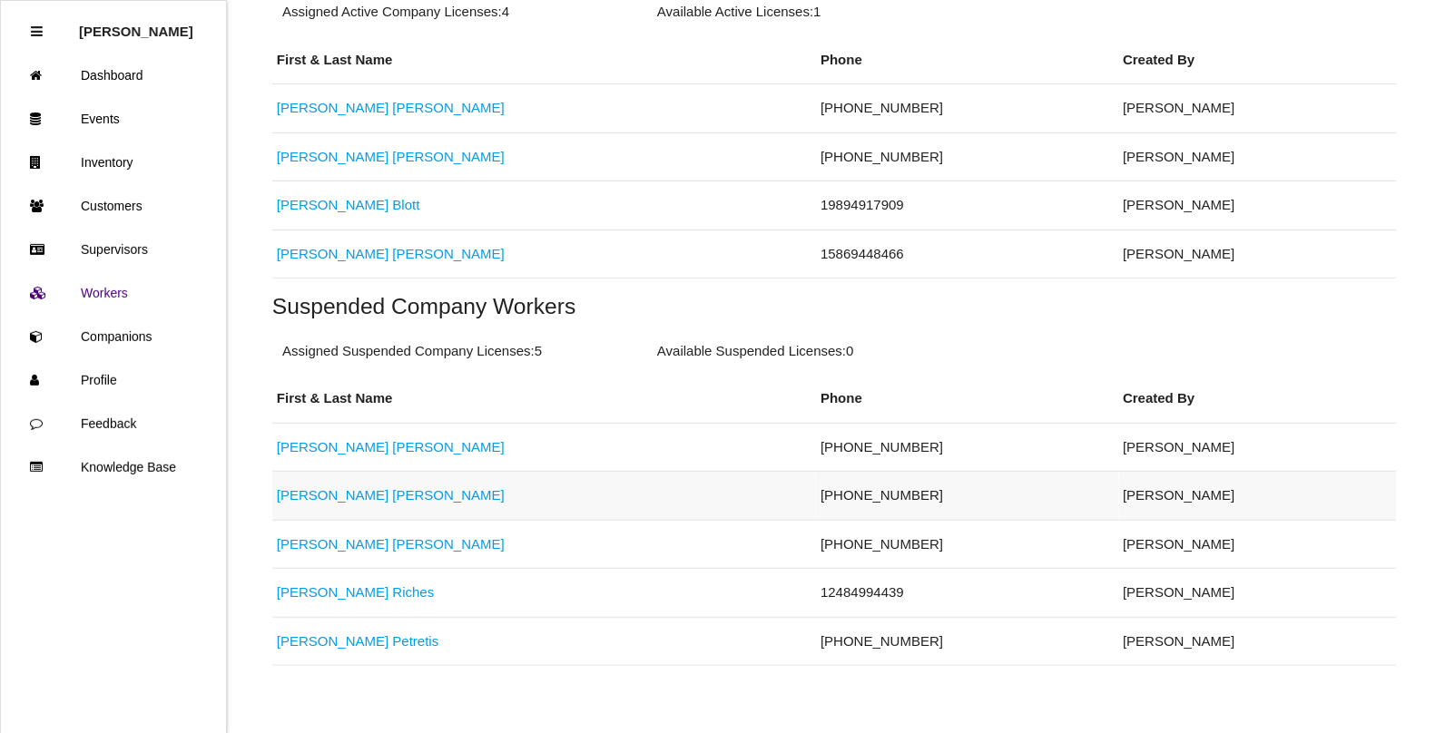
click at [319, 495] on link "[PERSON_NAME]" at bounding box center [391, 494] width 228 height 15
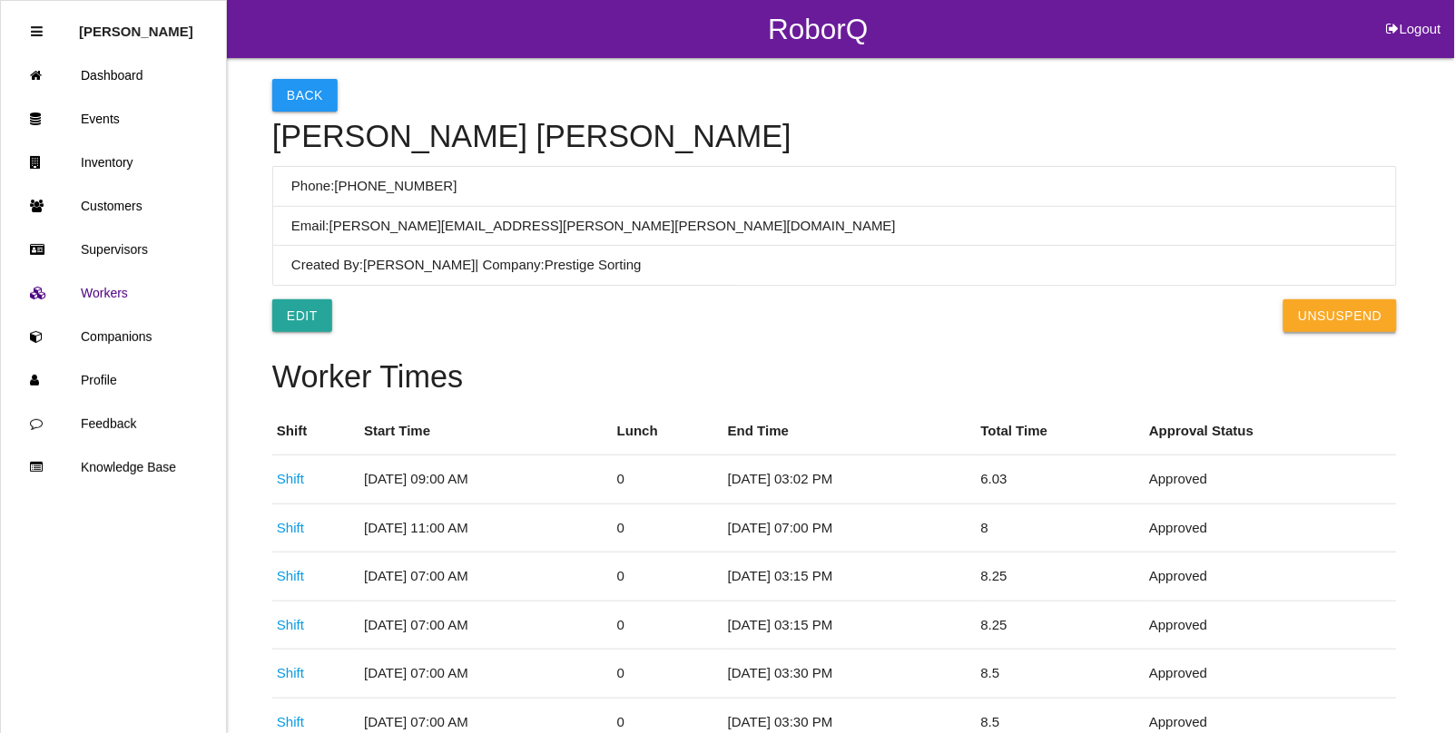
click at [1353, 315] on button "UnSuspend" at bounding box center [1339, 316] width 113 height 33
click at [95, 129] on link "Events" at bounding box center [113, 119] width 225 height 44
